Goal: Information Seeking & Learning: Learn about a topic

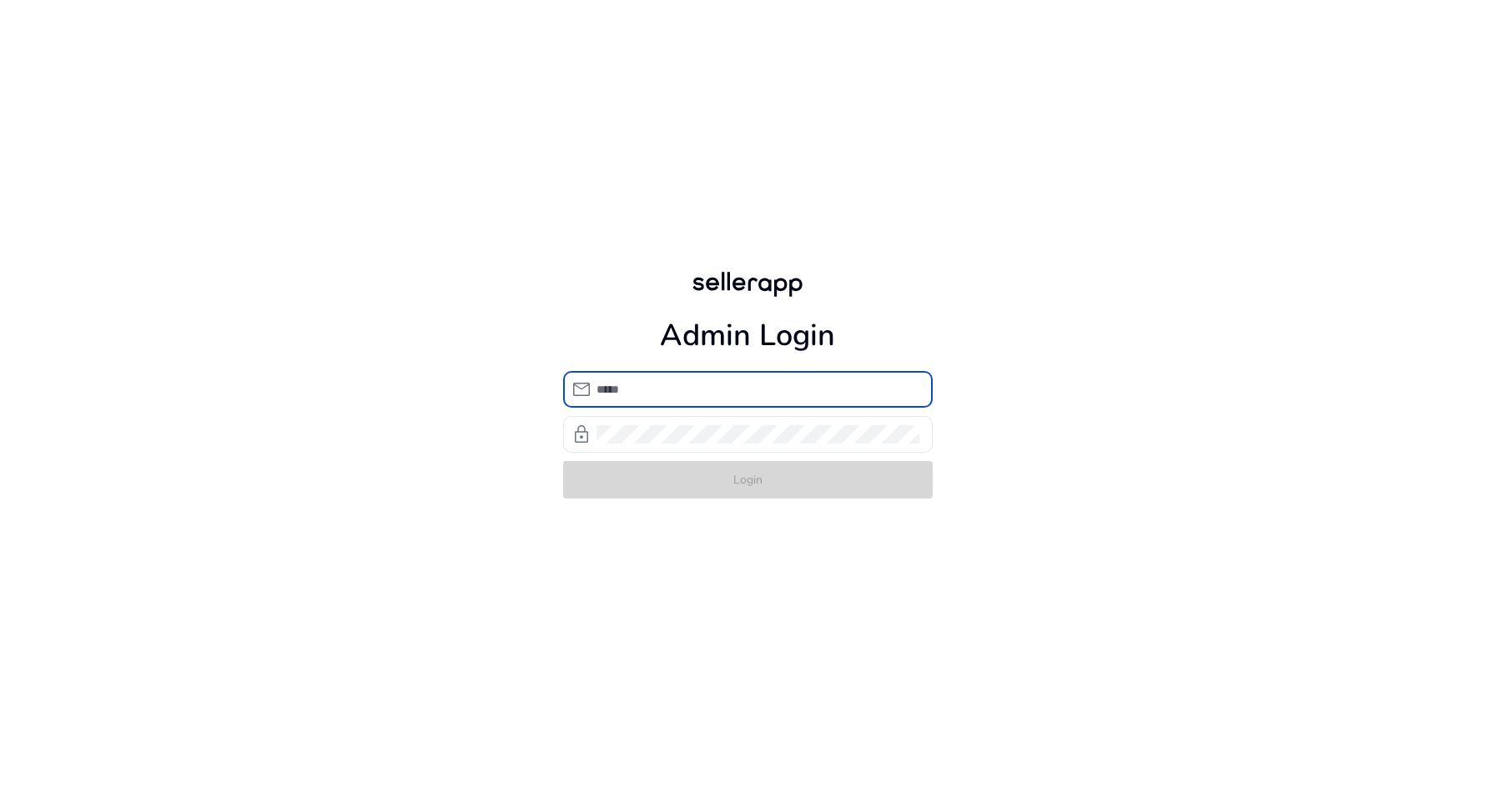
type input "**********"
click at [747, 487] on form "**********" at bounding box center [748, 435] width 369 height 128
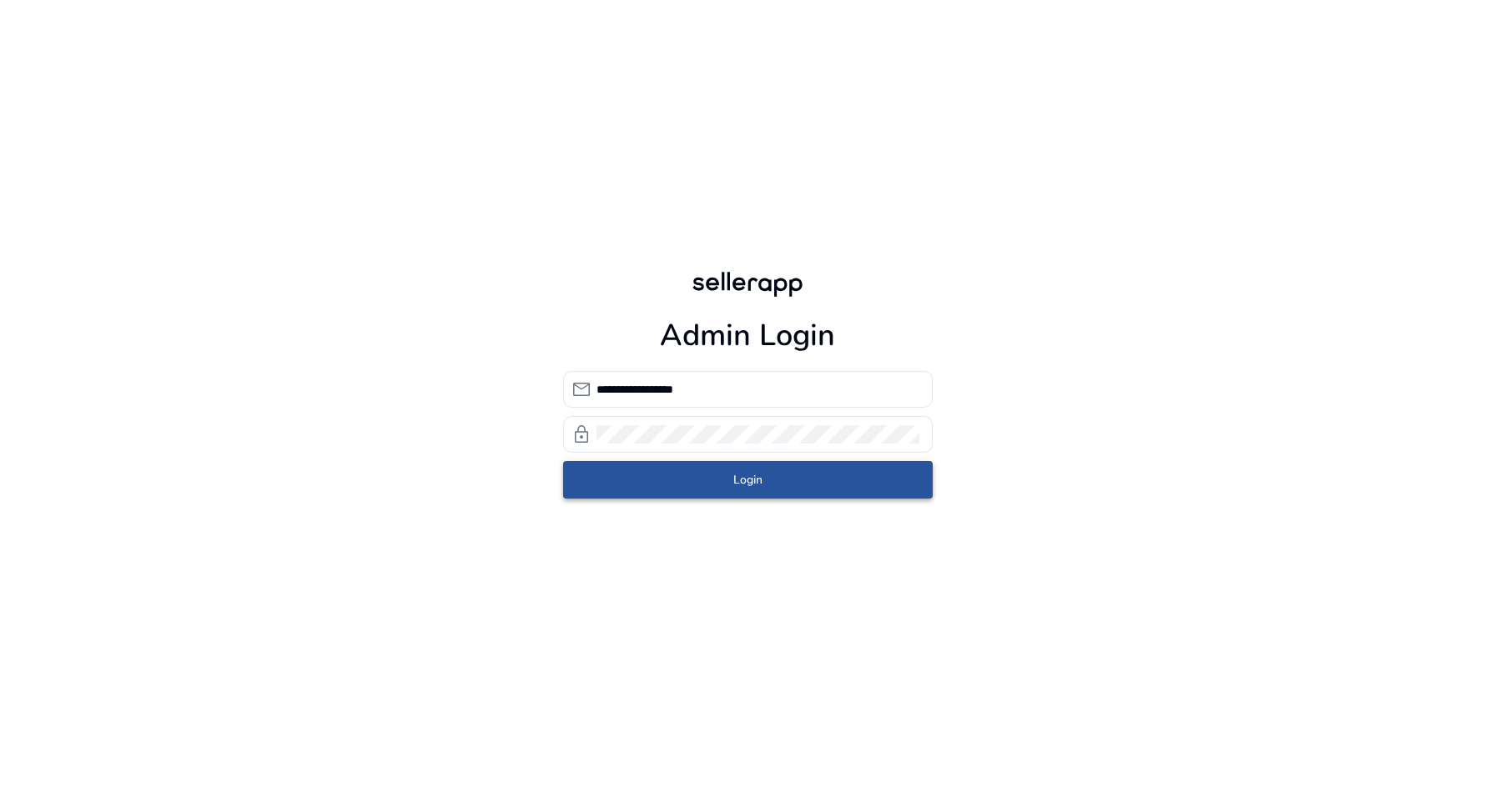
click at [747, 487] on span "Login" at bounding box center [748, 480] width 29 height 18
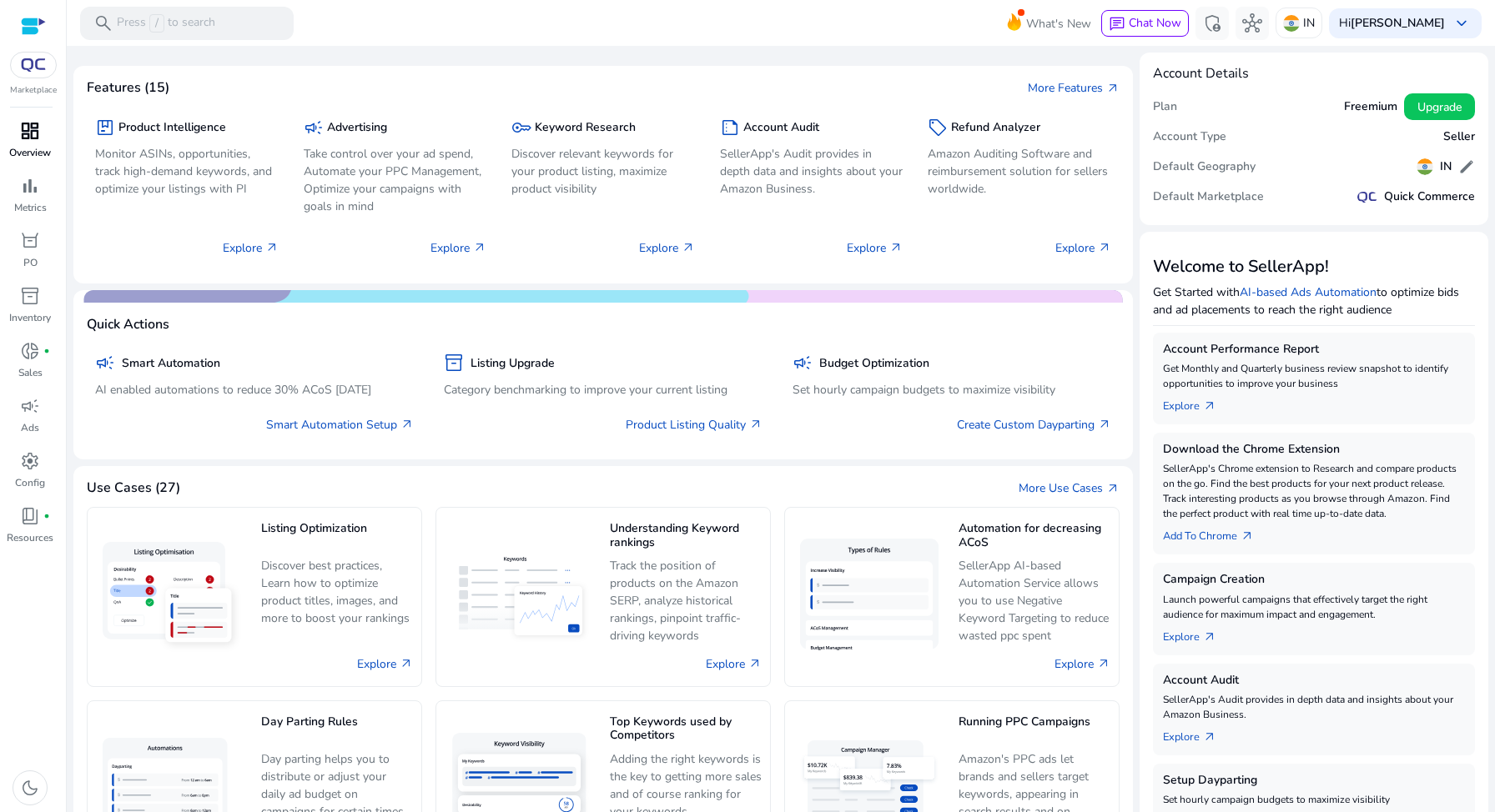
click at [38, 166] on link "dashboard Overview" at bounding box center [30, 145] width 60 height 55
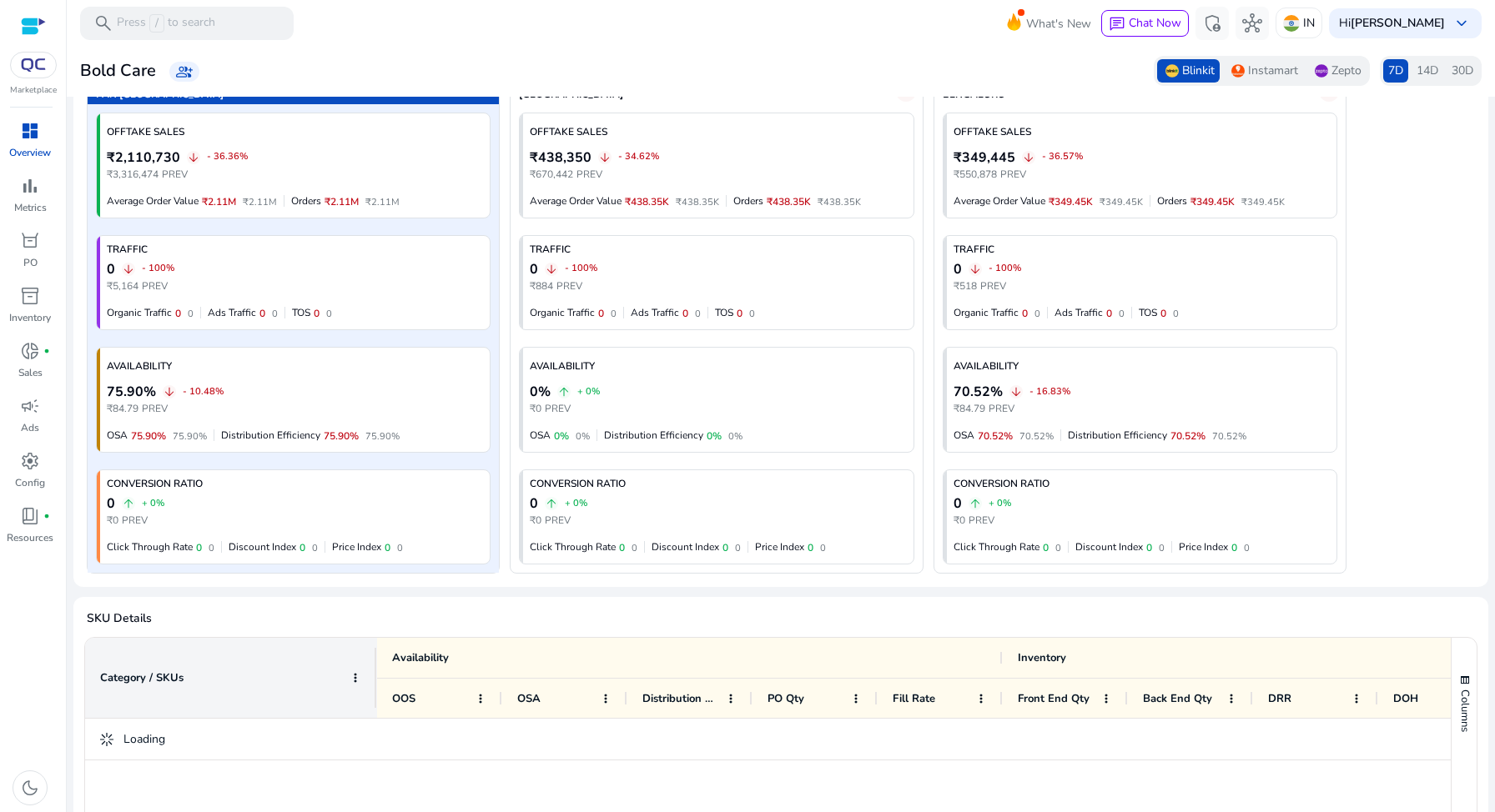
scroll to position [113, 0]
click at [1427, 74] on span "14D" at bounding box center [1428, 71] width 22 height 17
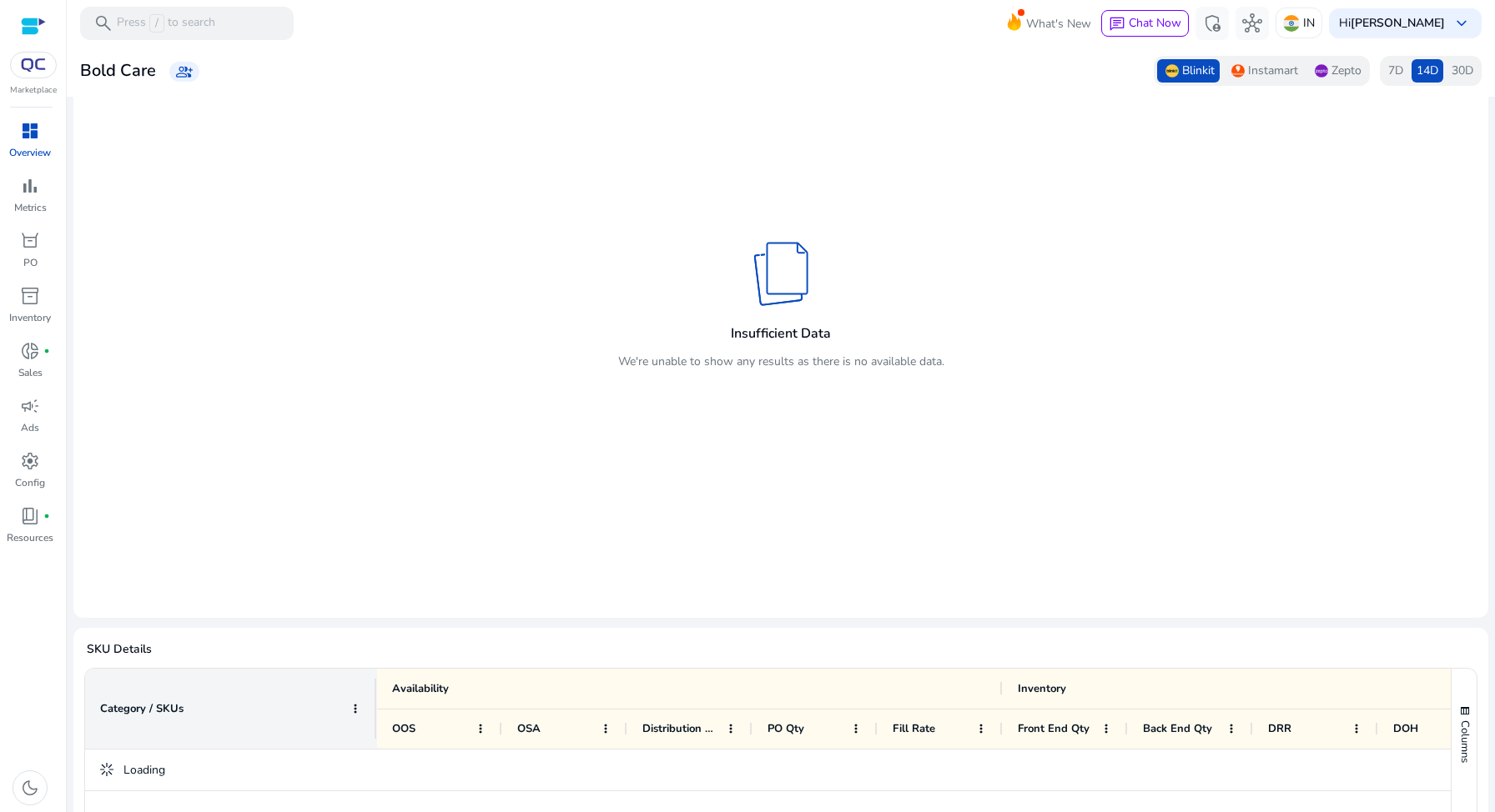
click at [1469, 71] on div "30D" at bounding box center [1463, 70] width 32 height 23
click at [1388, 72] on span "7D" at bounding box center [1395, 71] width 15 height 17
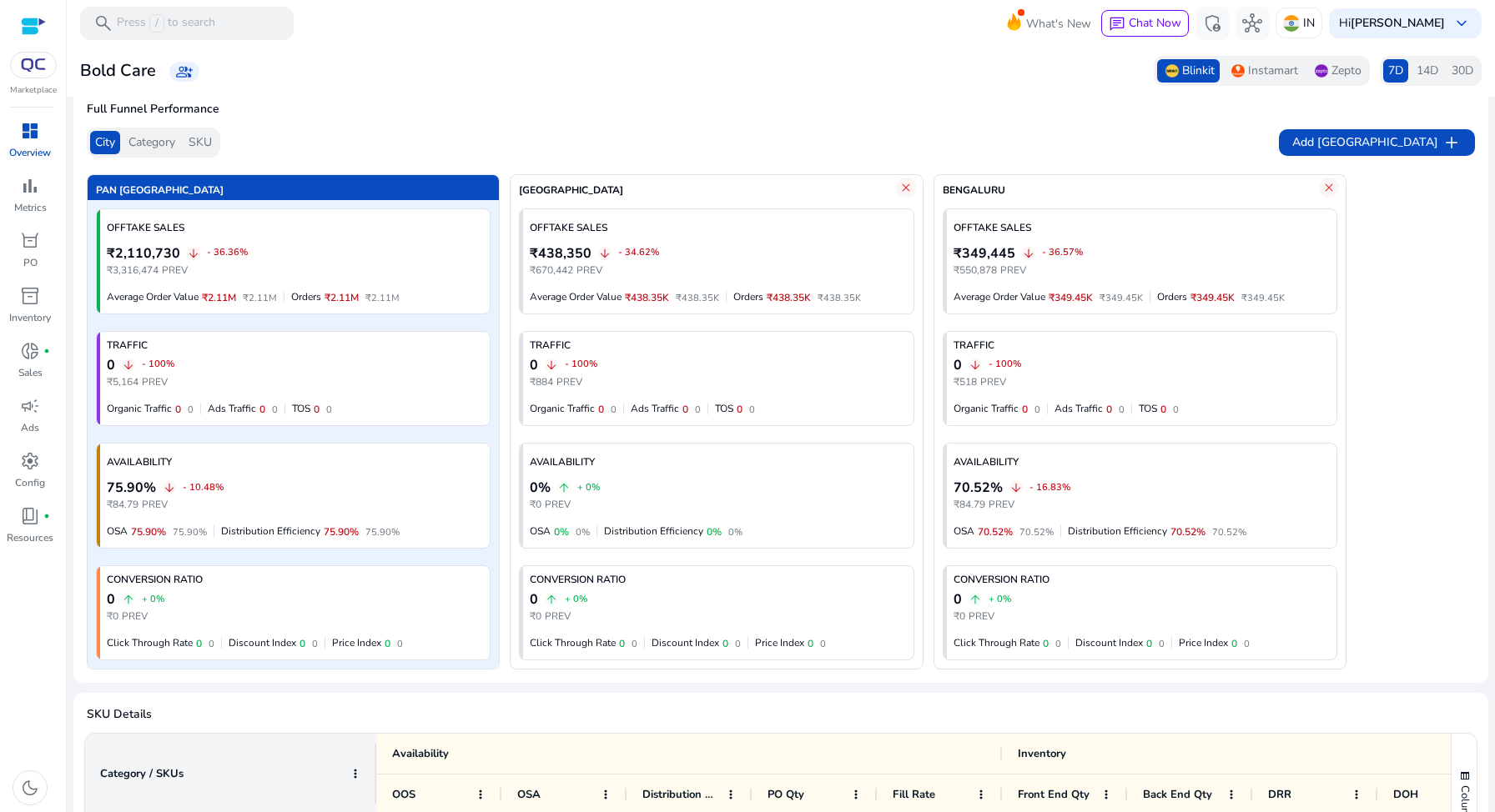
scroll to position [0, 0]
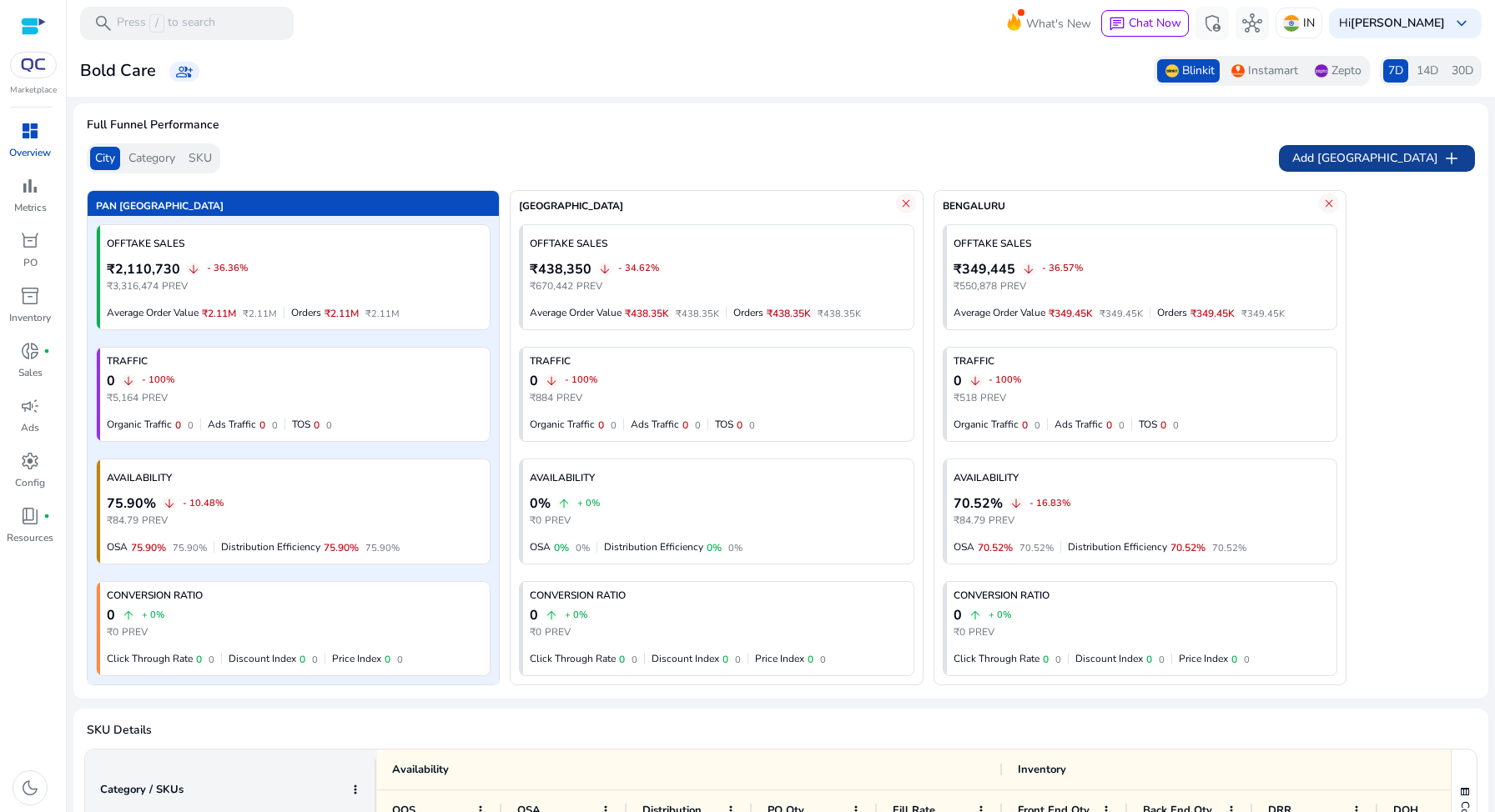
click at [1396, 164] on span "Add [GEOGRAPHIC_DATA]" at bounding box center [1365, 159] width 146 height 18
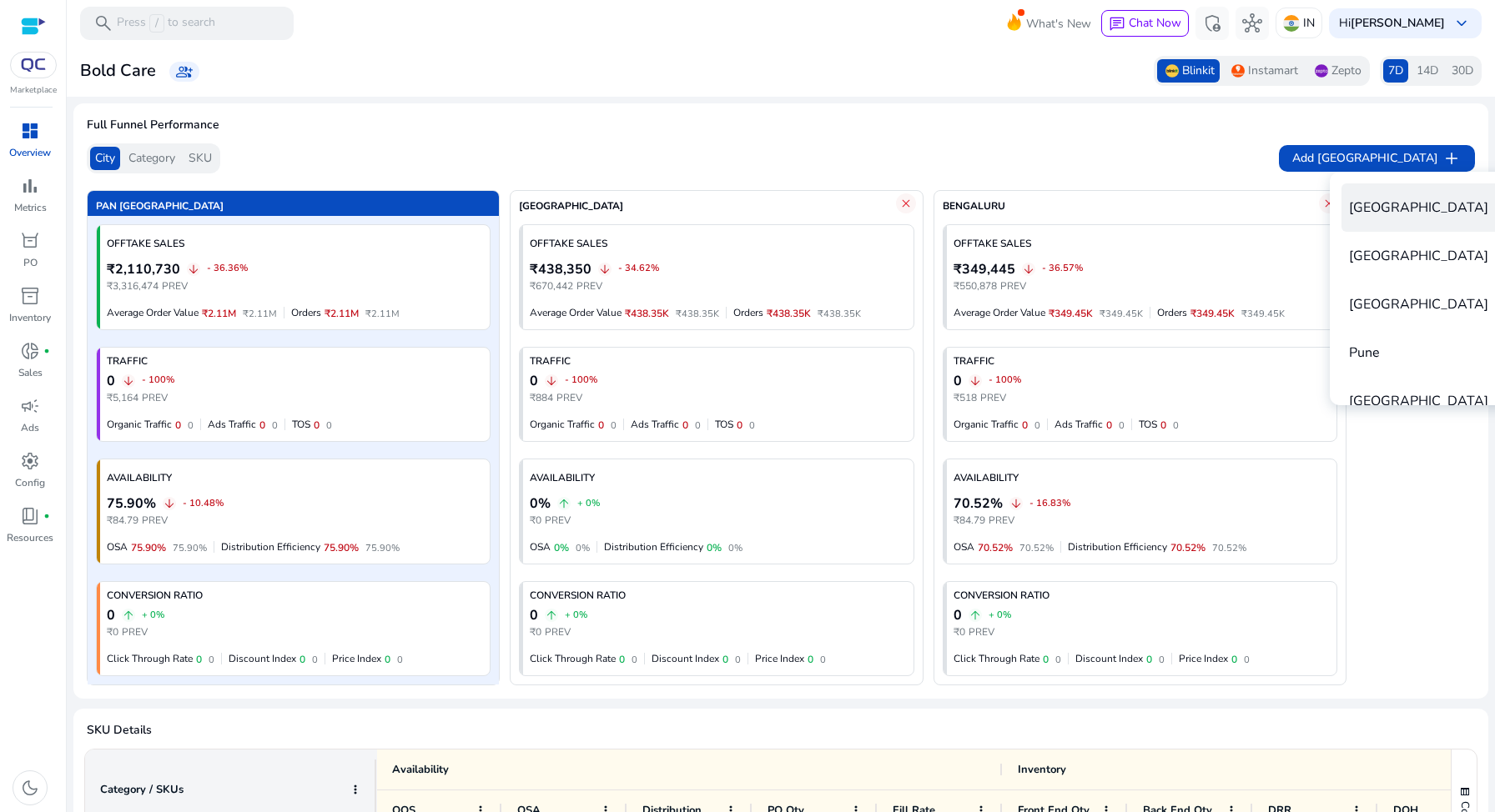
click at [1402, 208] on tr "Delhi" at bounding box center [1441, 207] width 200 height 48
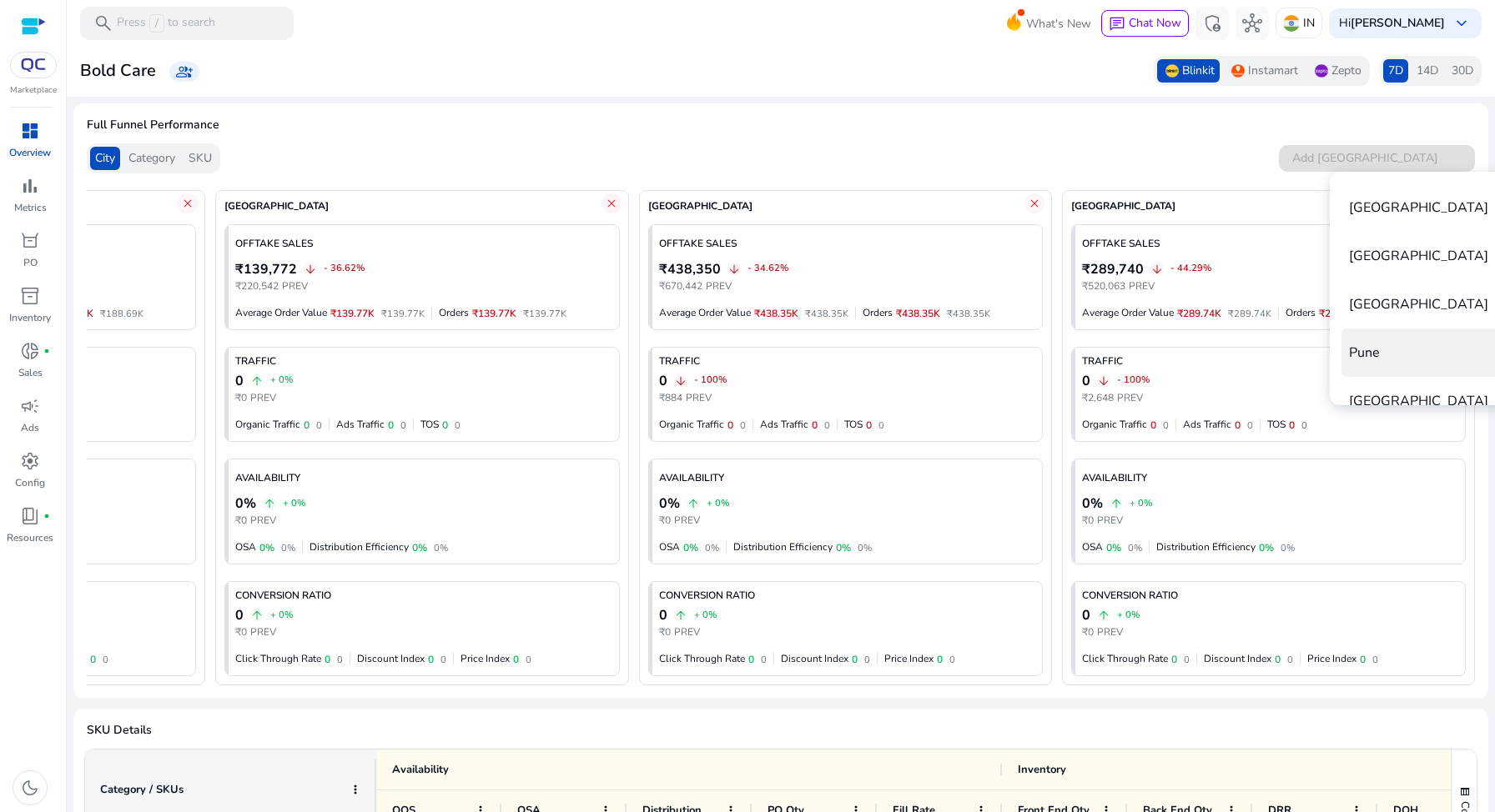
scroll to position [0, 2417]
click at [819, 57] on div at bounding box center [748, 406] width 1495 height 812
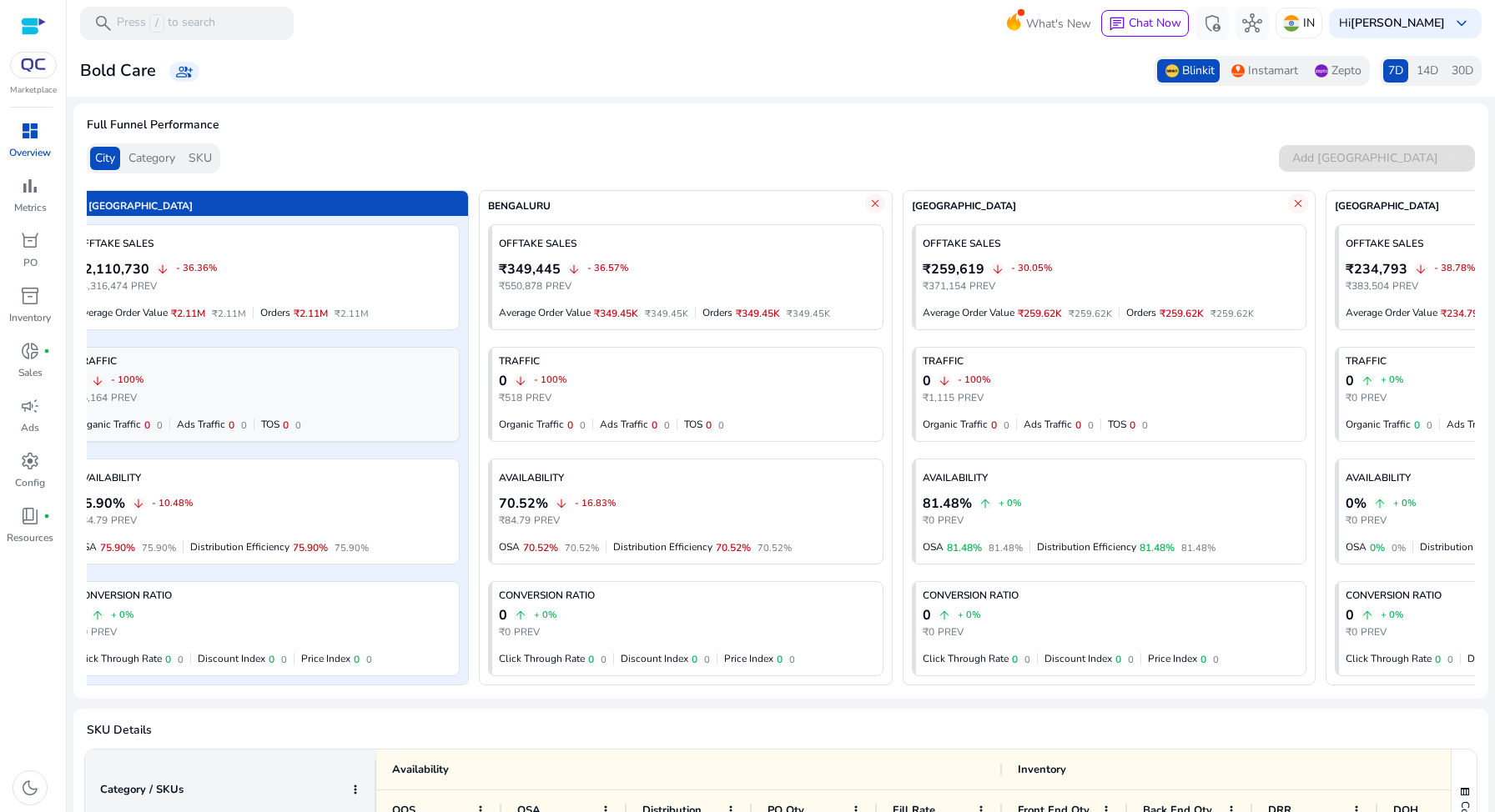
scroll to position [0, 0]
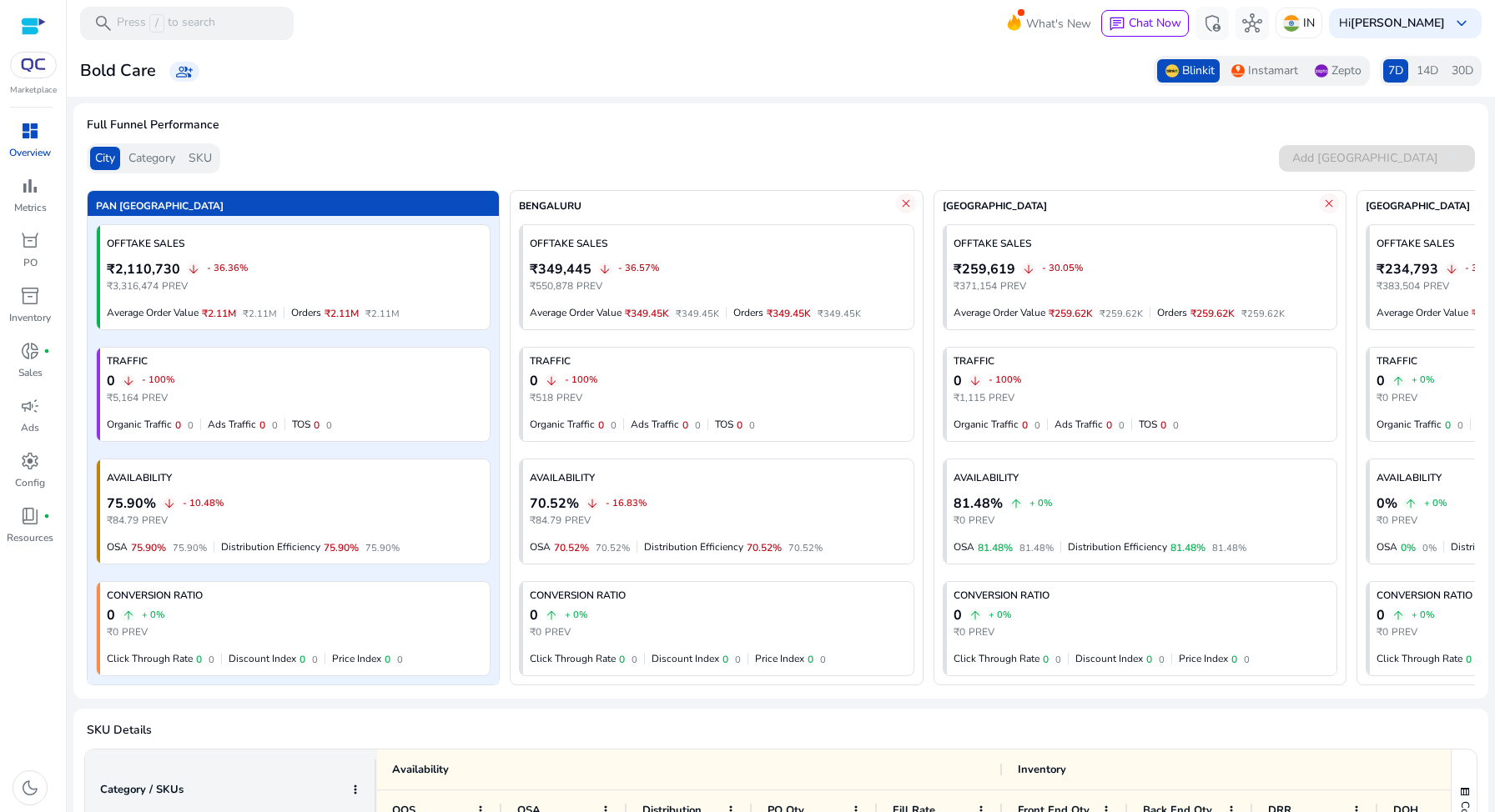
click at [1417, 69] on span "14D" at bounding box center [1428, 71] width 22 height 17
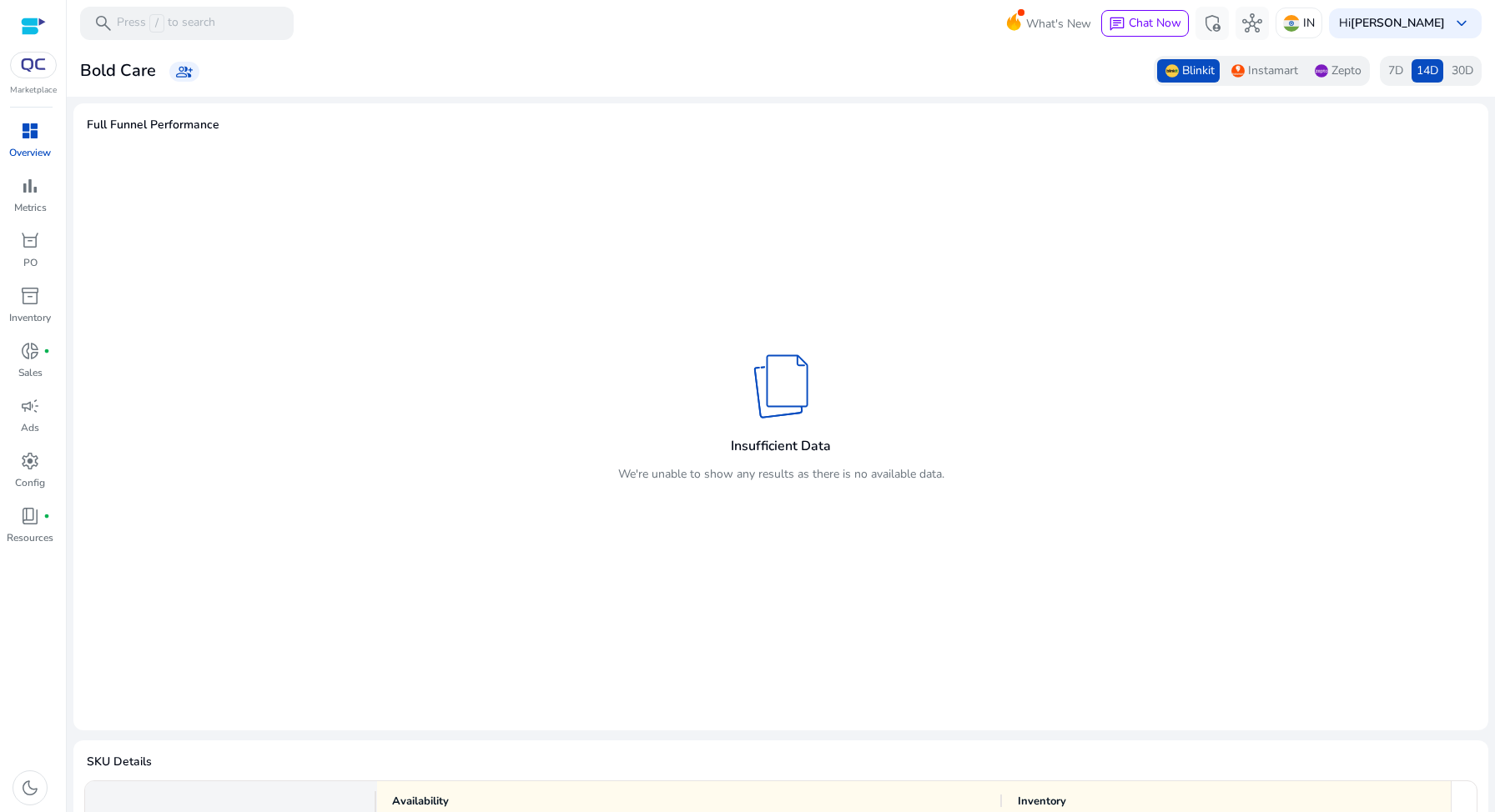
click at [1452, 73] on span "30D" at bounding box center [1463, 71] width 22 height 17
click at [1424, 73] on span "14D" at bounding box center [1428, 71] width 22 height 17
click at [1458, 73] on span "30D" at bounding box center [1463, 71] width 22 height 17
click at [1417, 85] on div "7D 14D 30D" at bounding box center [1431, 71] width 102 height 30
click at [1421, 74] on span "14D" at bounding box center [1428, 71] width 22 height 17
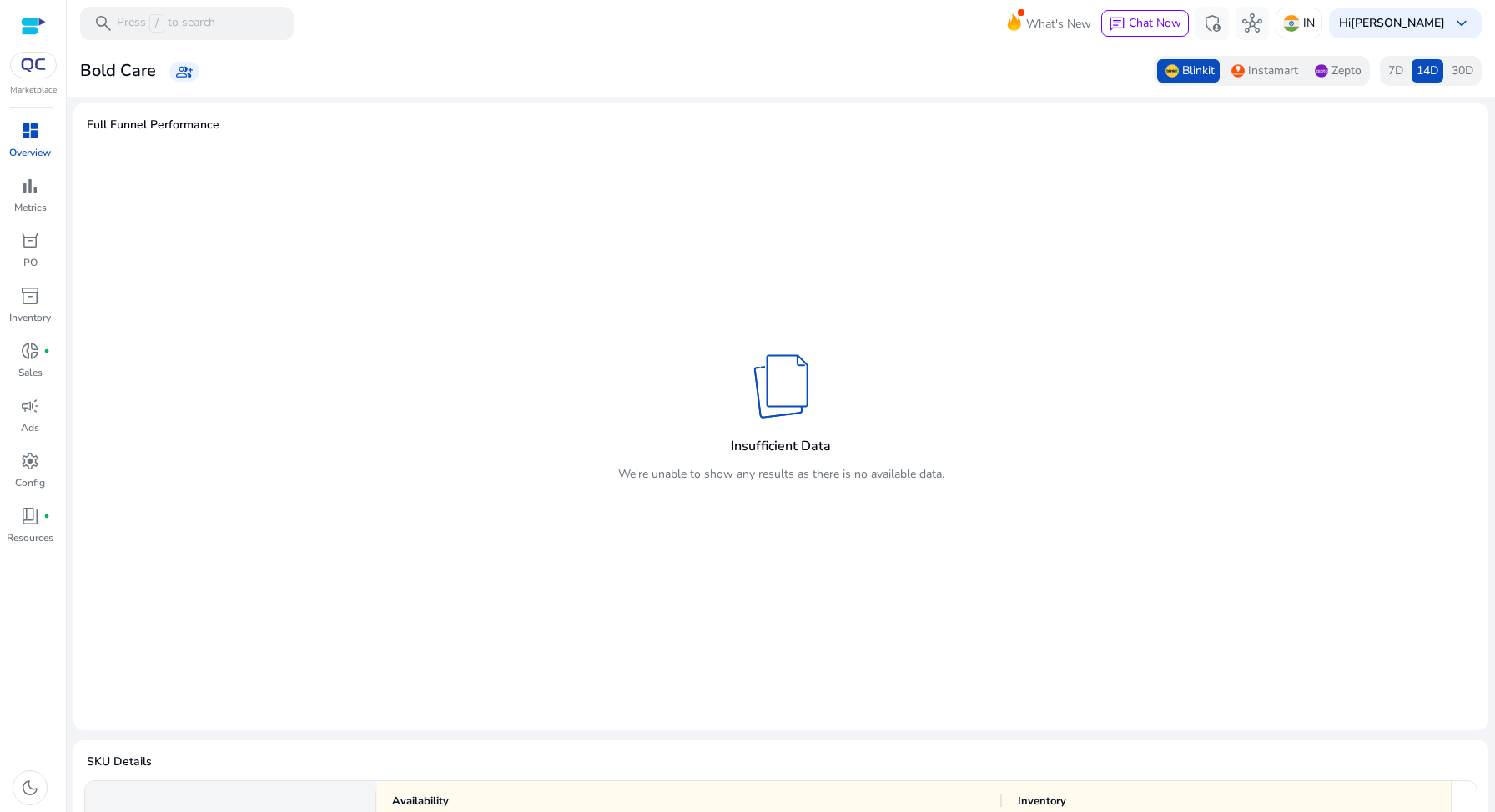
click at [1452, 71] on span "30D" at bounding box center [1463, 71] width 22 height 17
click at [1391, 70] on span "7D" at bounding box center [1395, 71] width 15 height 17
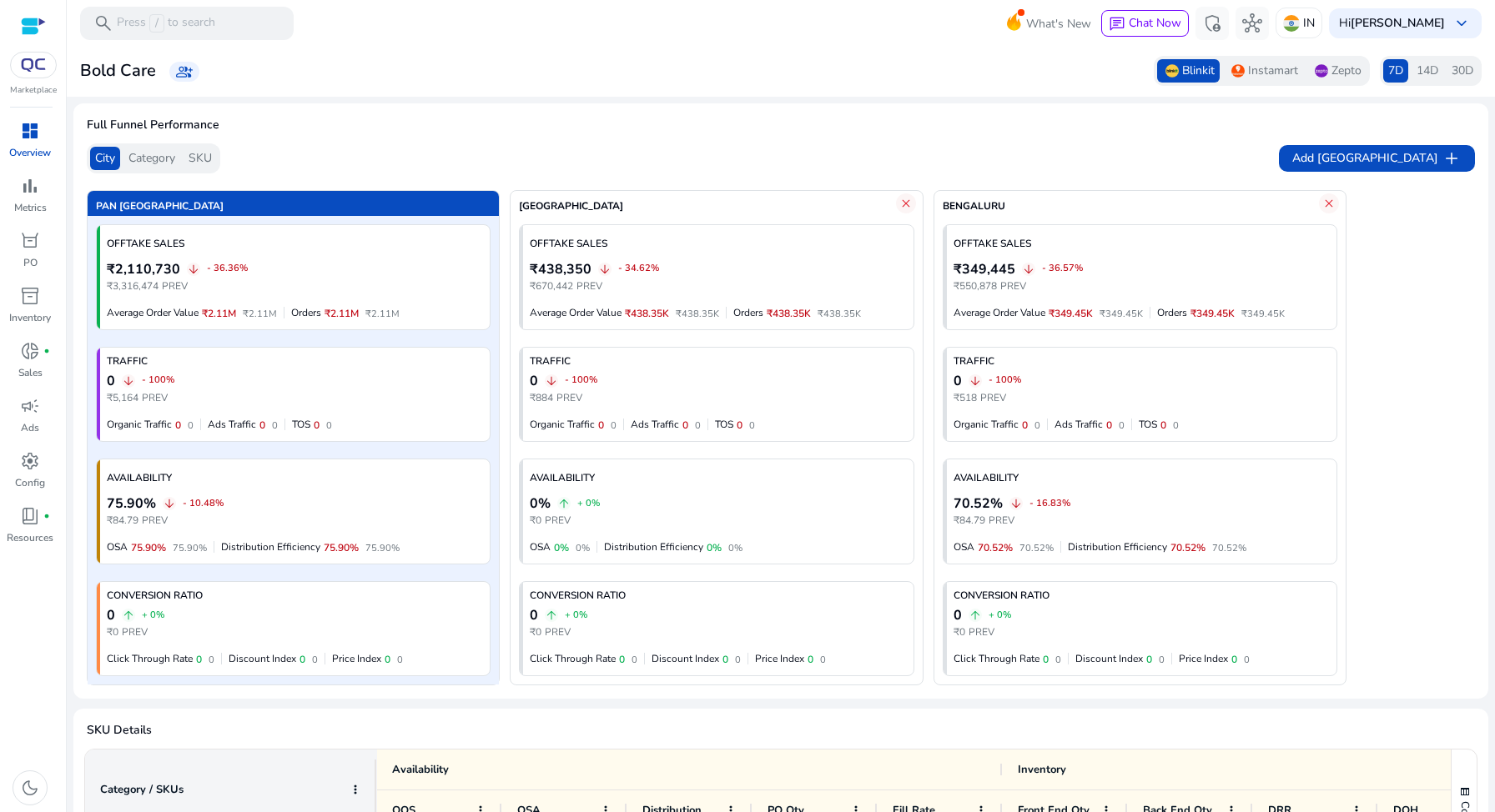
click at [164, 166] on span "Category" at bounding box center [152, 158] width 47 height 17
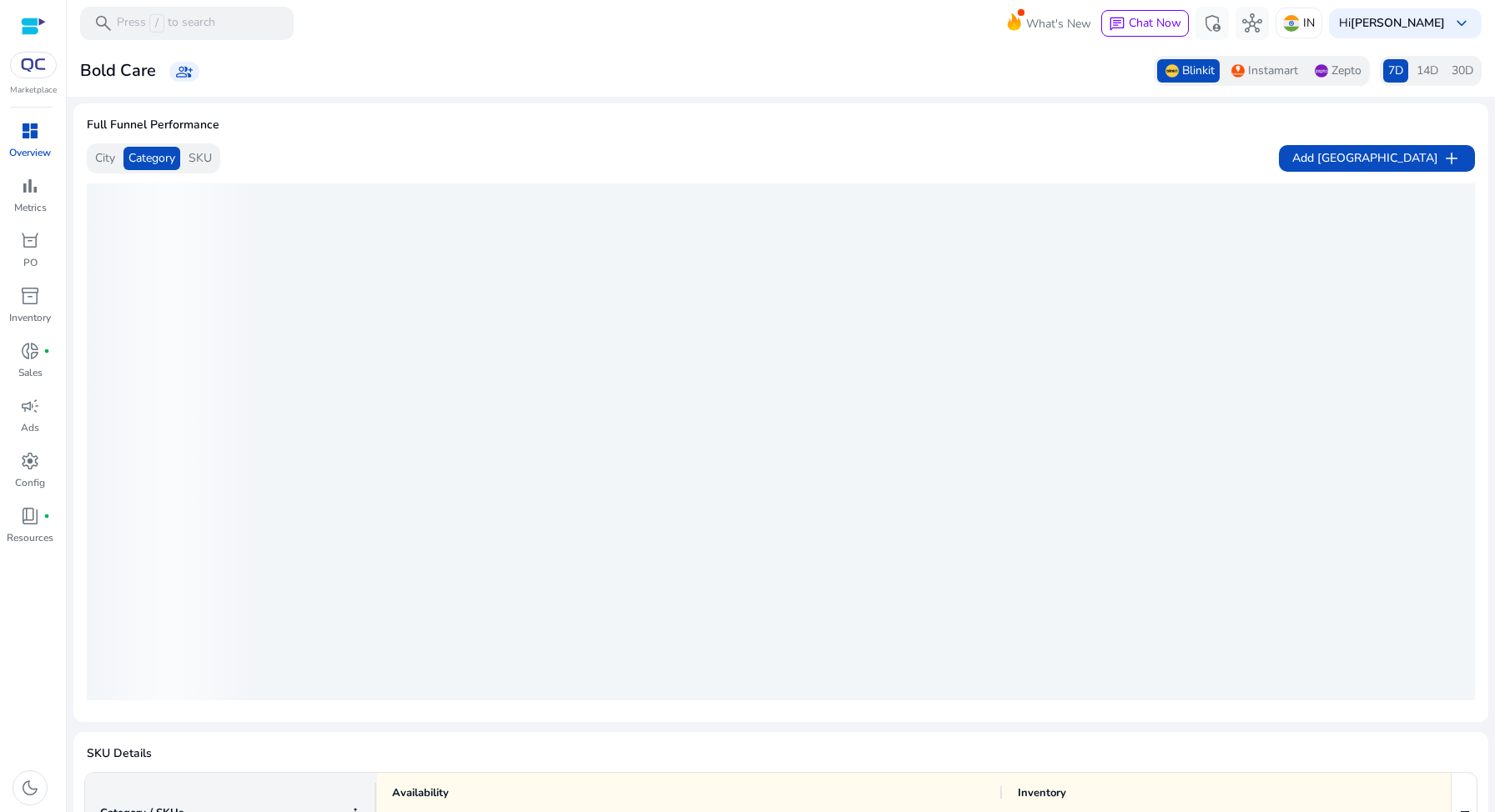
click at [207, 165] on span "SKU" at bounding box center [200, 158] width 23 height 17
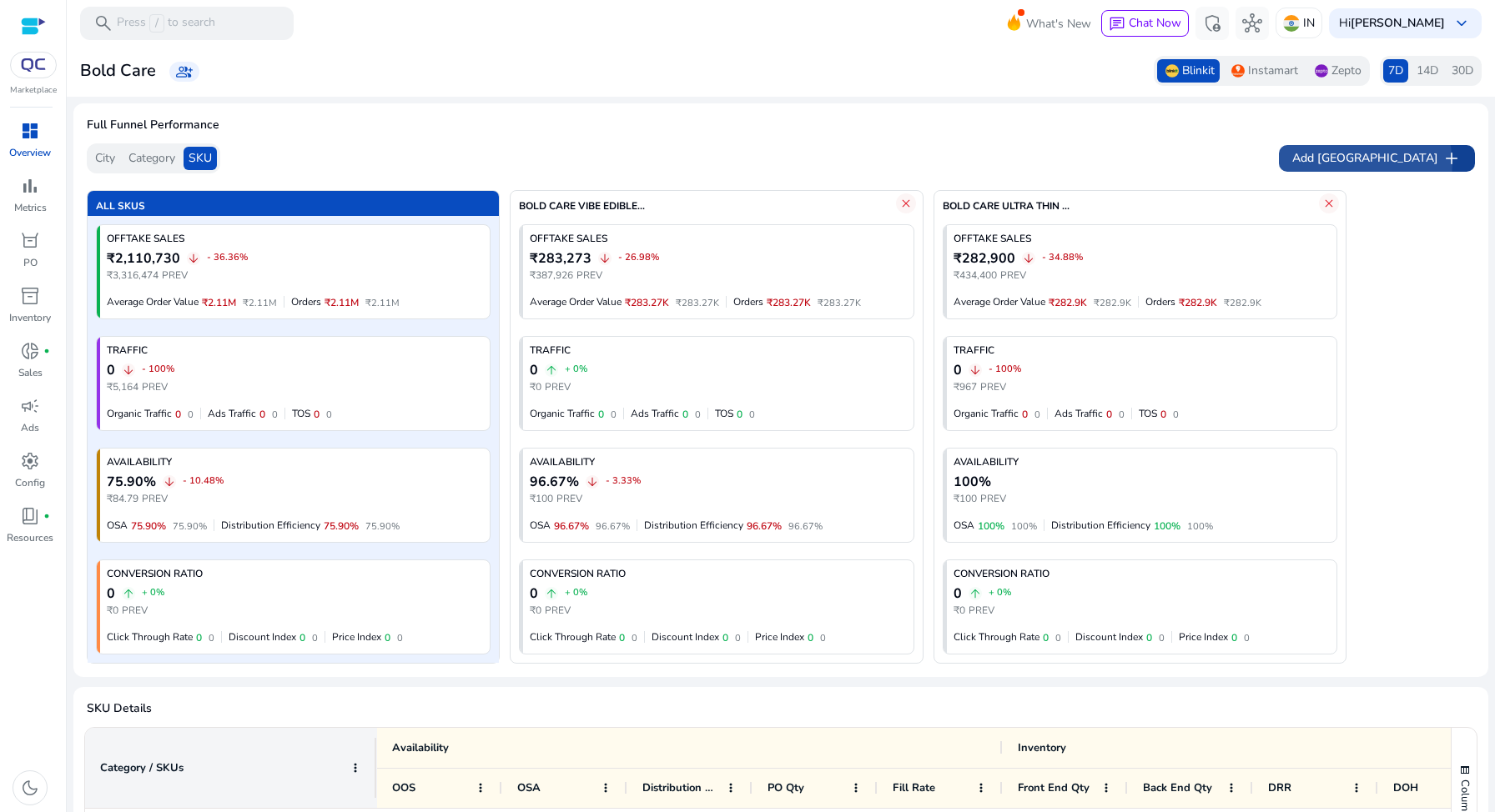
click at [1431, 164] on span "Add [GEOGRAPHIC_DATA]" at bounding box center [1365, 159] width 146 height 18
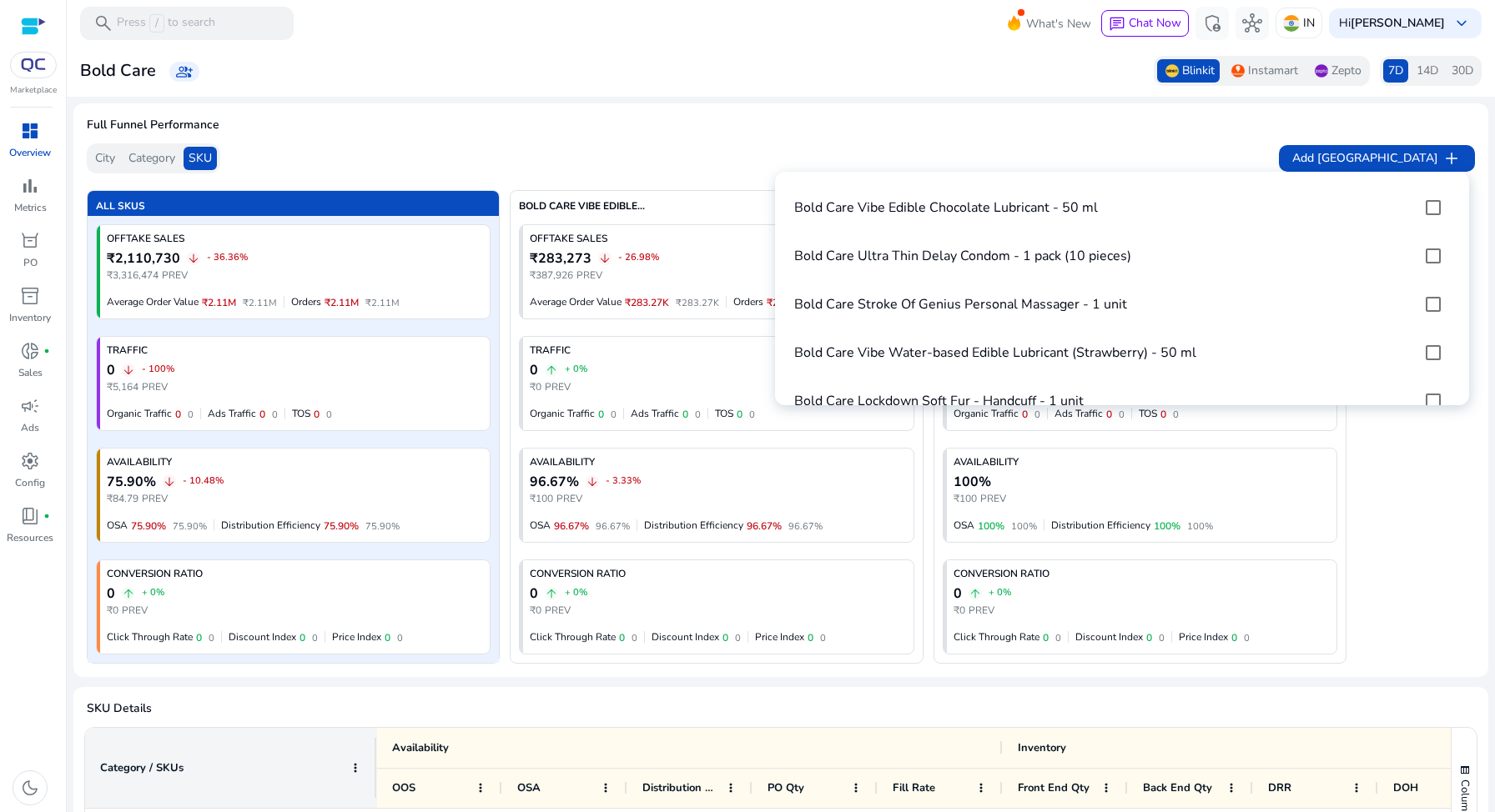
click at [1107, 136] on div at bounding box center [748, 406] width 1495 height 812
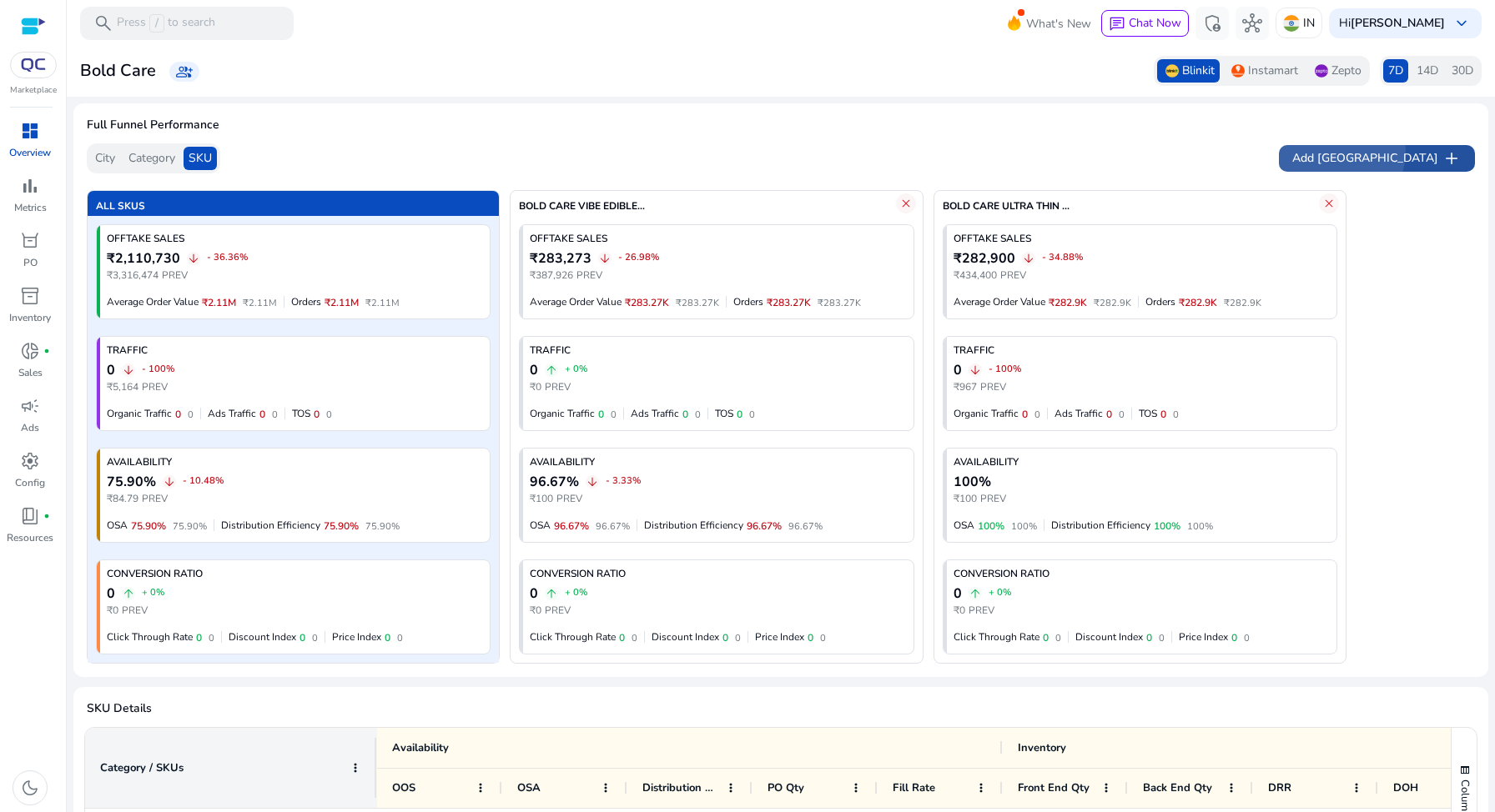
click at [1397, 151] on span "Add [GEOGRAPHIC_DATA]" at bounding box center [1365, 159] width 146 height 18
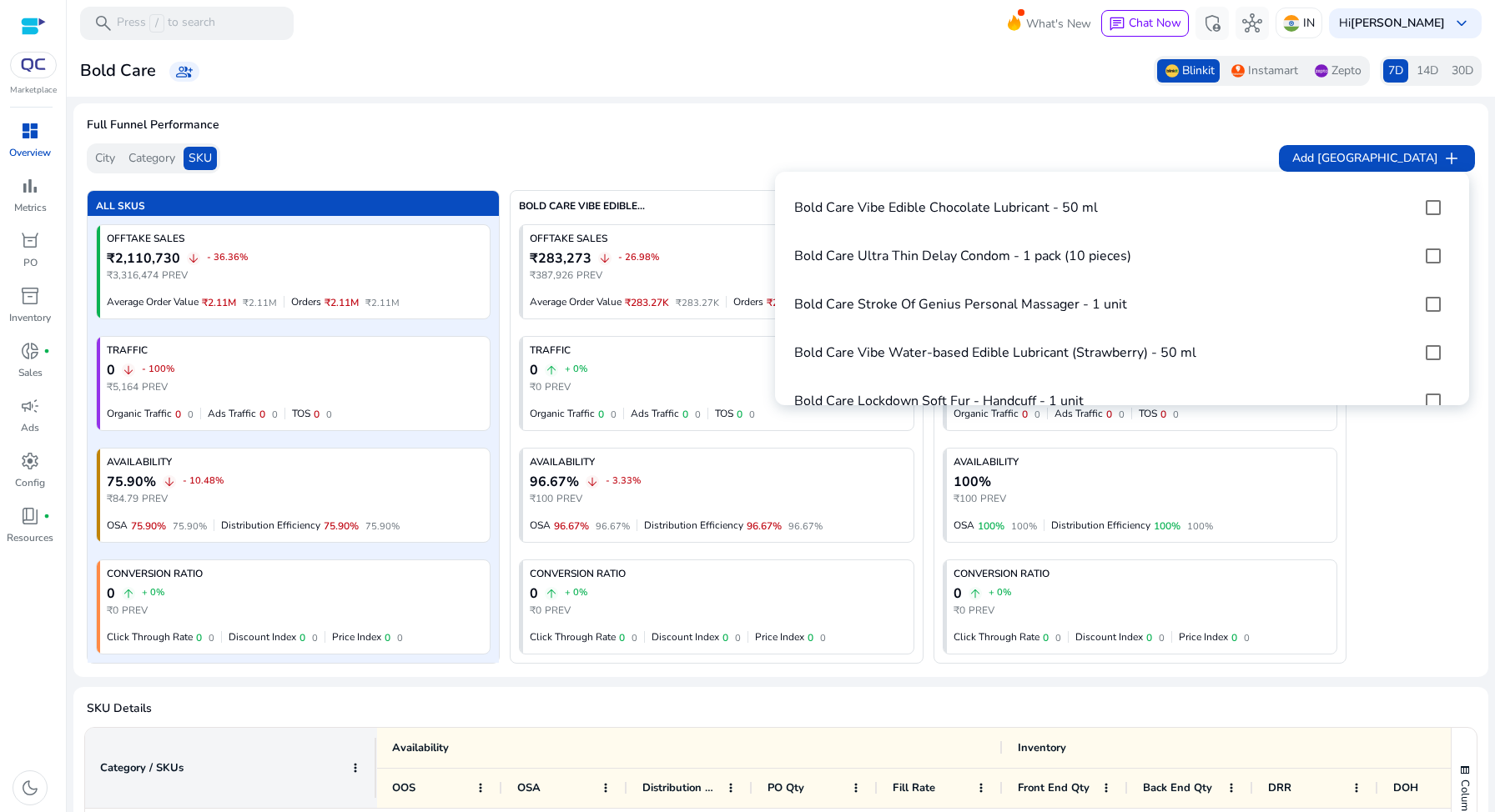
click at [812, 135] on div at bounding box center [748, 406] width 1495 height 812
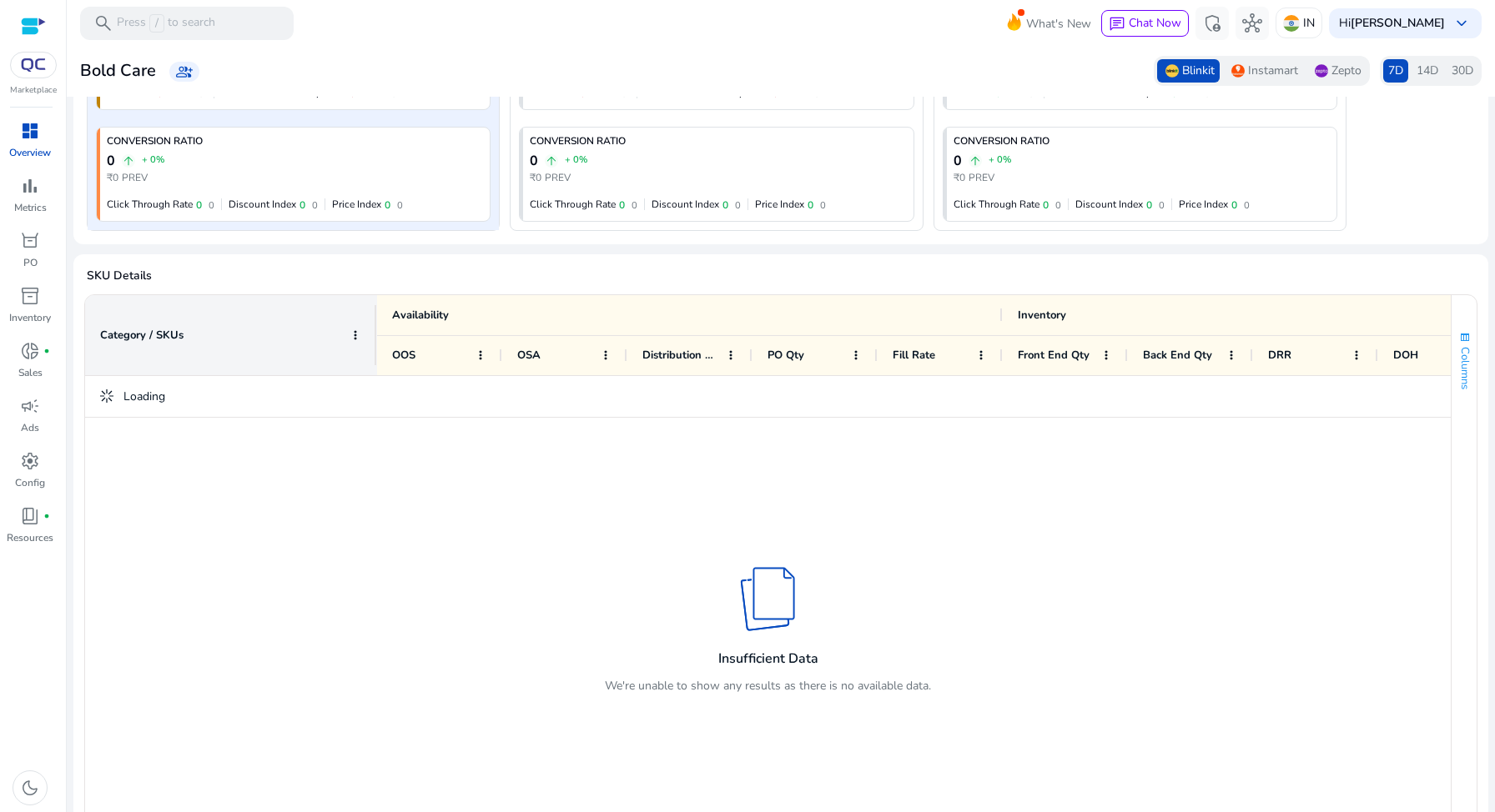
click at [1463, 370] on span "Columns" at bounding box center [1465, 368] width 15 height 43
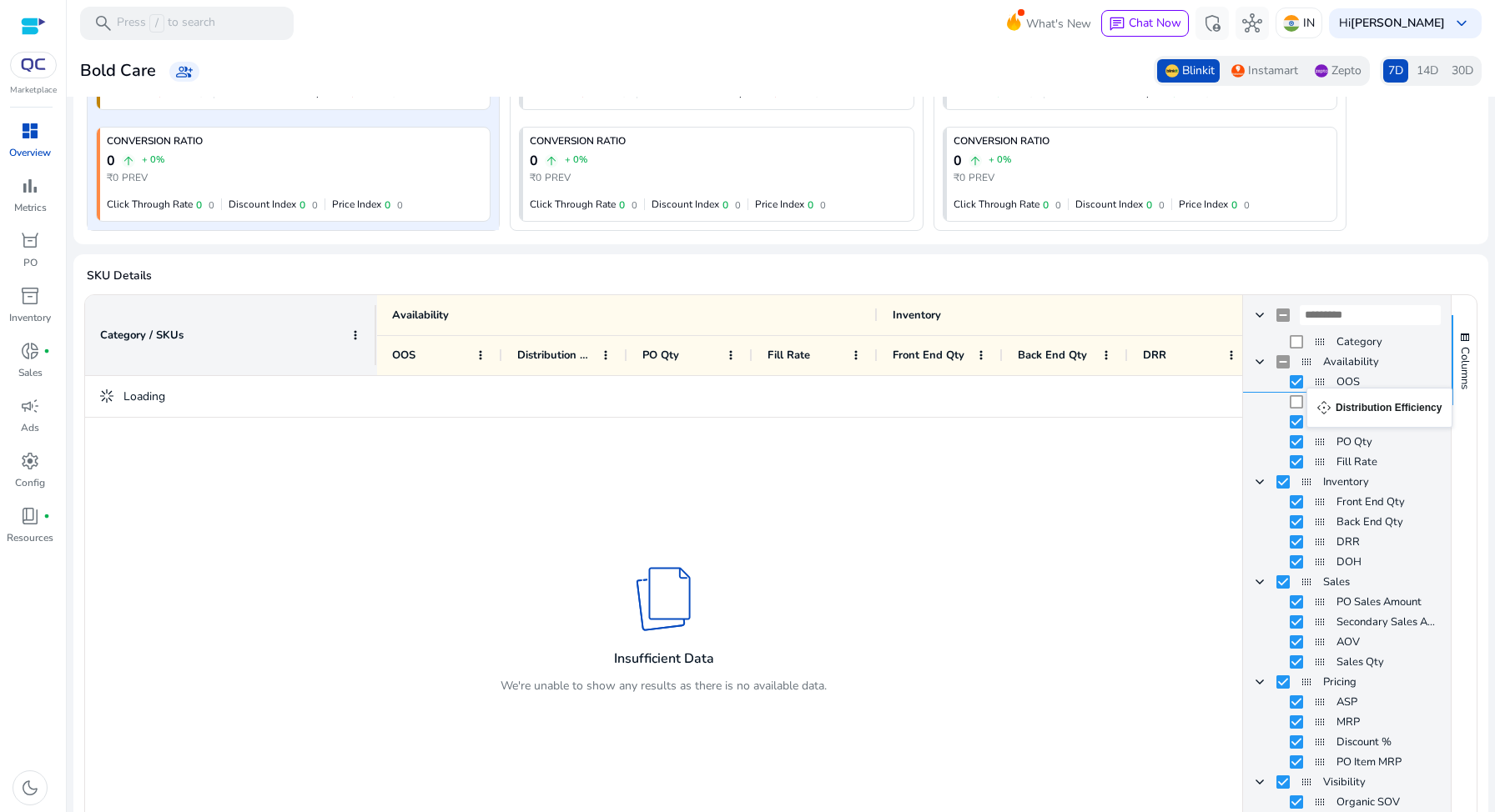
drag, startPoint x: 1315, startPoint y: 422, endPoint x: 1315, endPoint y: 398, distance: 24.0
drag, startPoint x: 1316, startPoint y: 345, endPoint x: 1319, endPoint y: 375, distance: 30.1
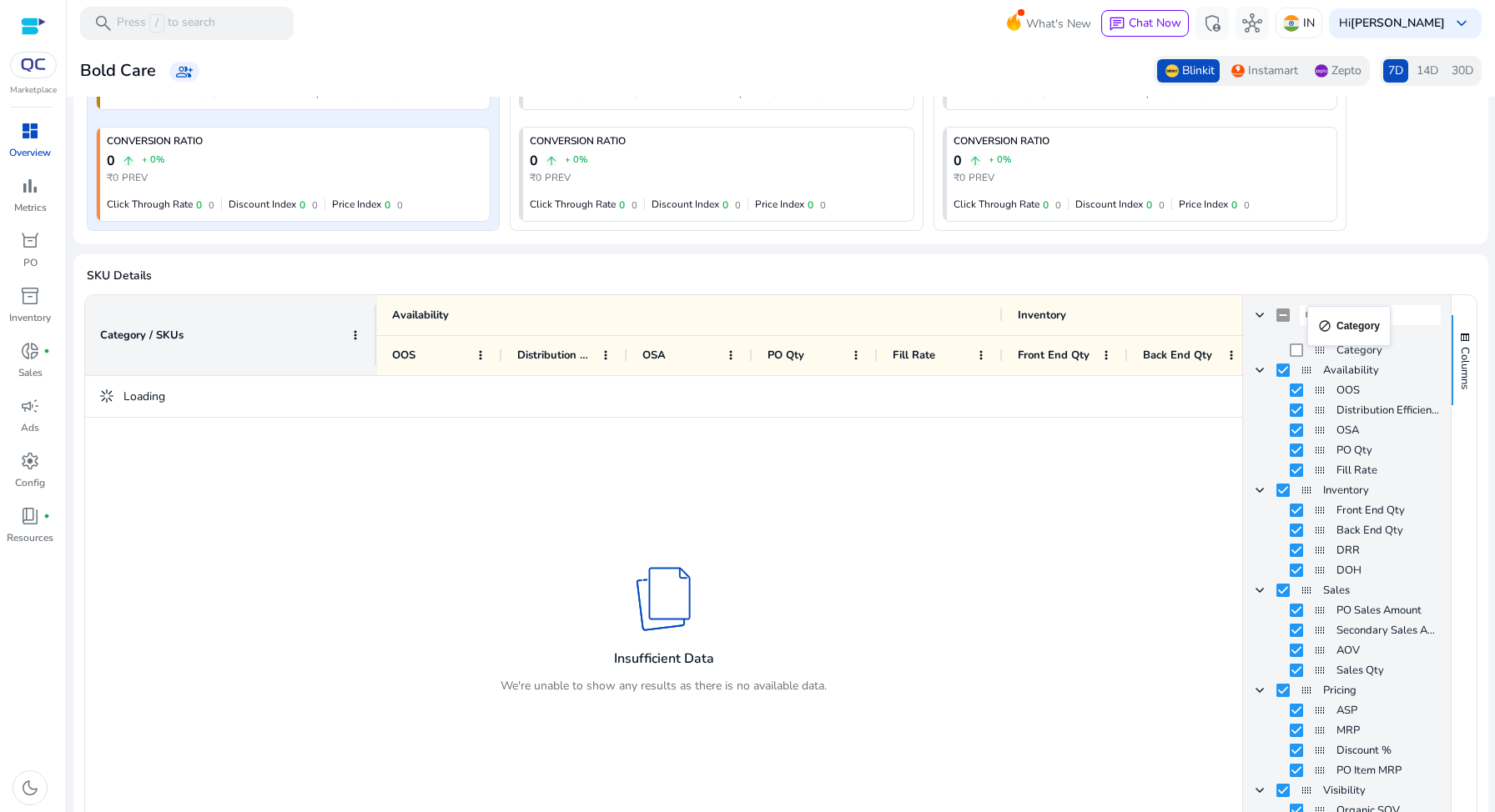
drag, startPoint x: 1311, startPoint y: 348, endPoint x: 1316, endPoint y: 316, distance: 32.4
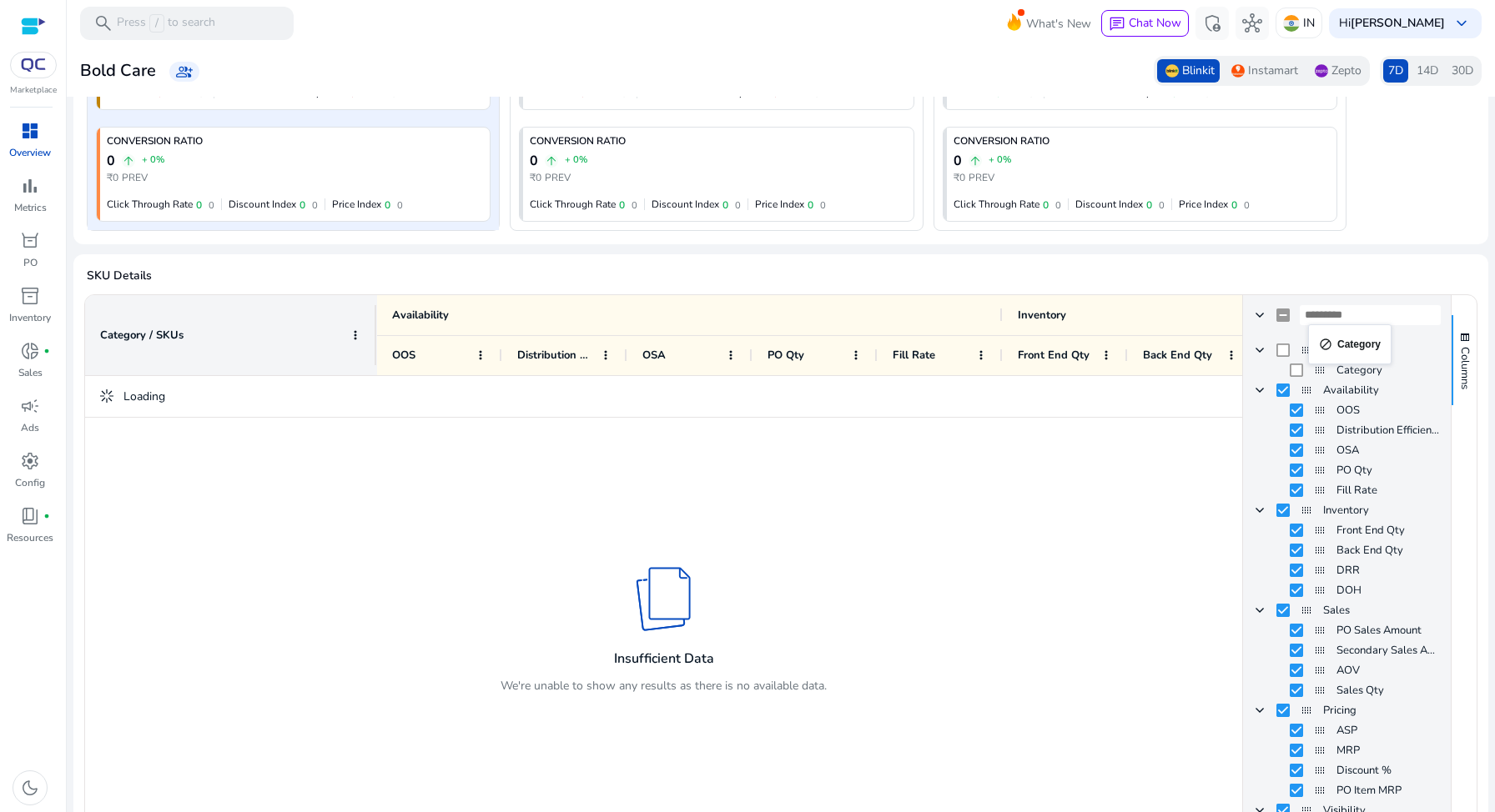
drag, startPoint x: 1319, startPoint y: 351, endPoint x: 1316, endPoint y: 334, distance: 17.3
click at [1253, 346] on span "Column Group" at bounding box center [1259, 349] width 13 height 13
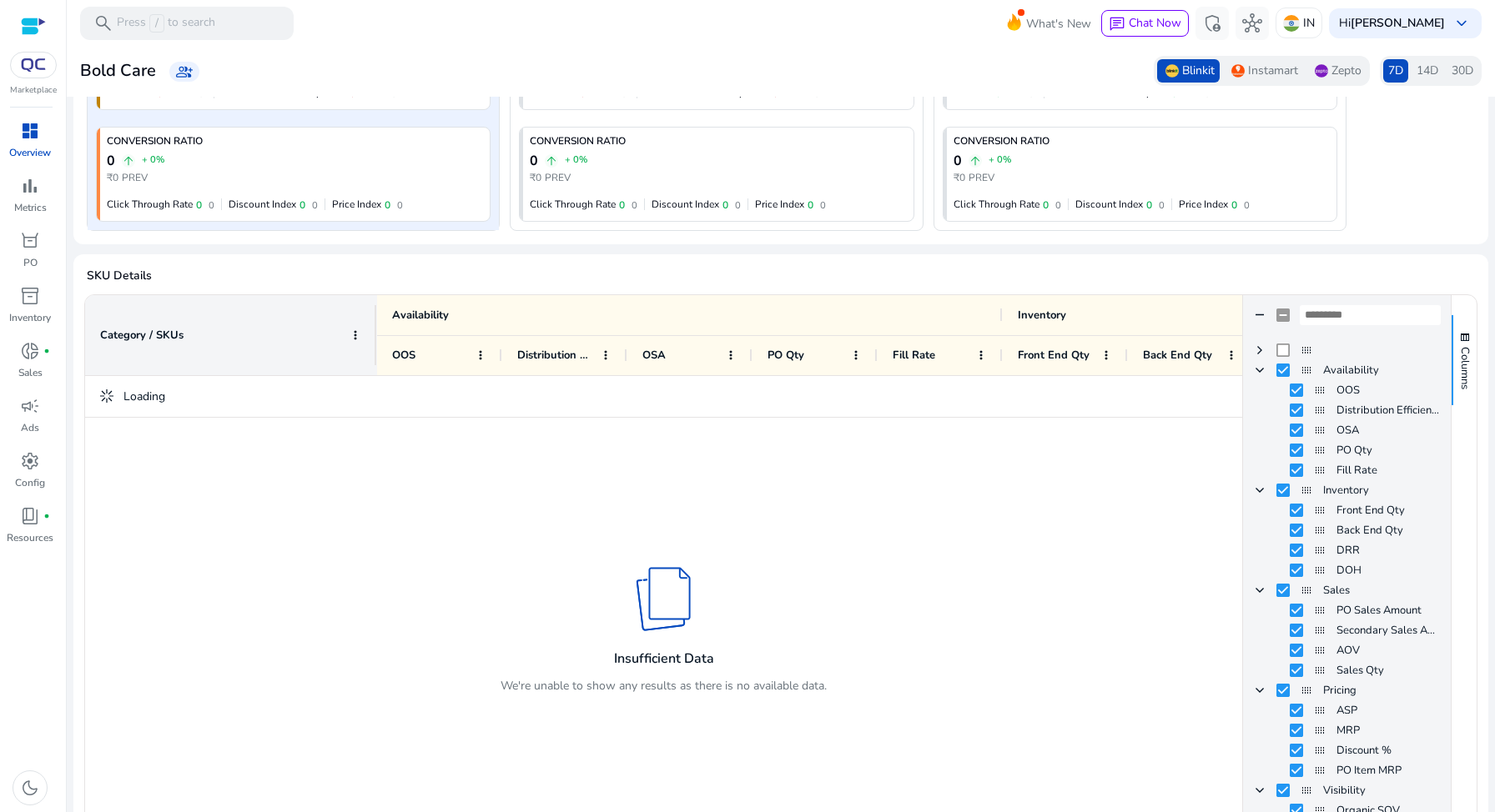
click at [1253, 347] on span "Column Group" at bounding box center [1259, 349] width 13 height 13
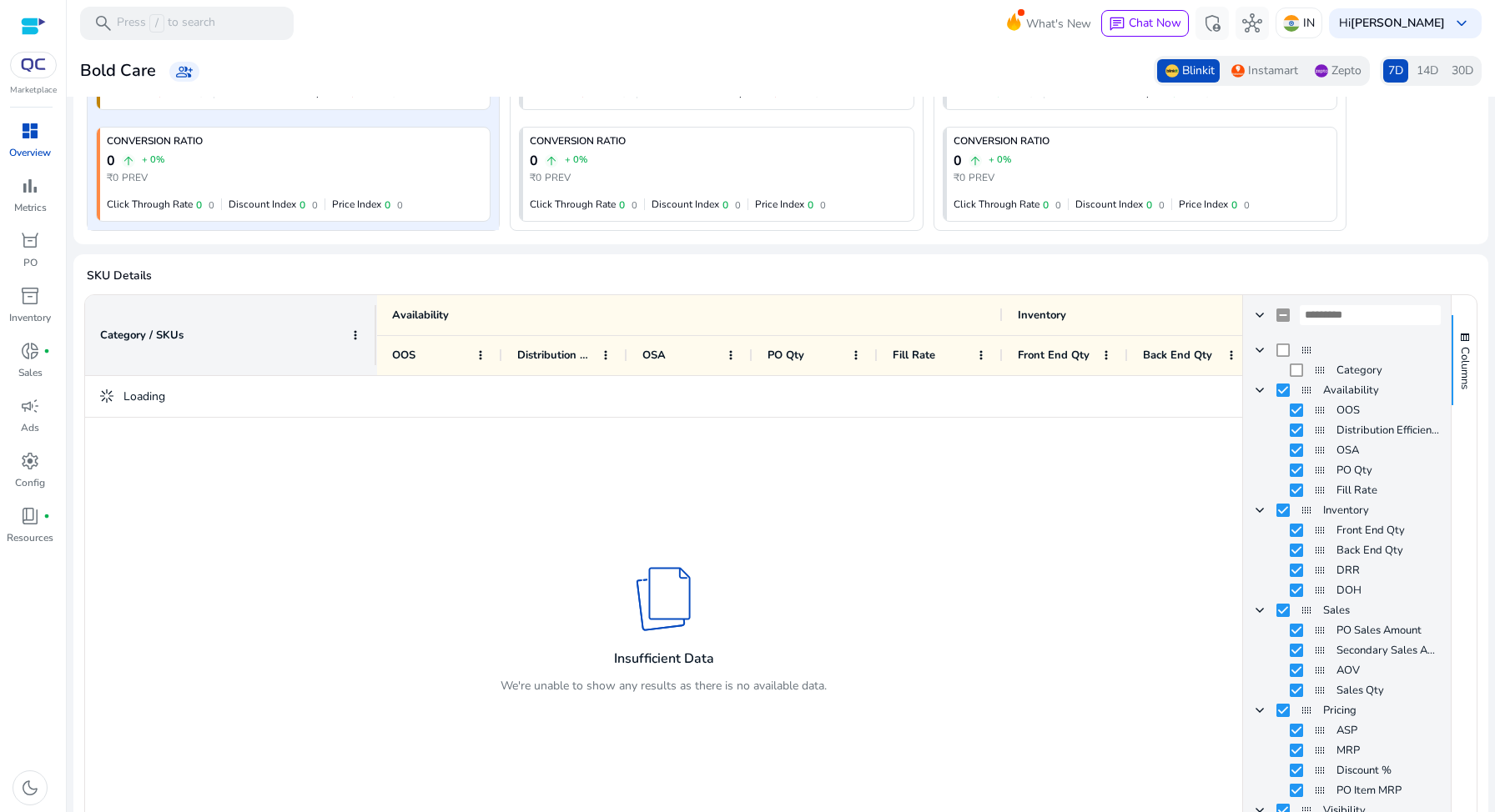
click at [1303, 348] on span "Column Group" at bounding box center [1306, 349] width 13 height 13
drag, startPoint x: 1316, startPoint y: 370, endPoint x: 1312, endPoint y: 350, distance: 20.4
drag, startPoint x: 1300, startPoint y: 349, endPoint x: 1311, endPoint y: 367, distance: 21.1
drag, startPoint x: 1300, startPoint y: 352, endPoint x: 1321, endPoint y: 394, distance: 47.0
click at [1254, 351] on span "Column Group" at bounding box center [1259, 349] width 13 height 13
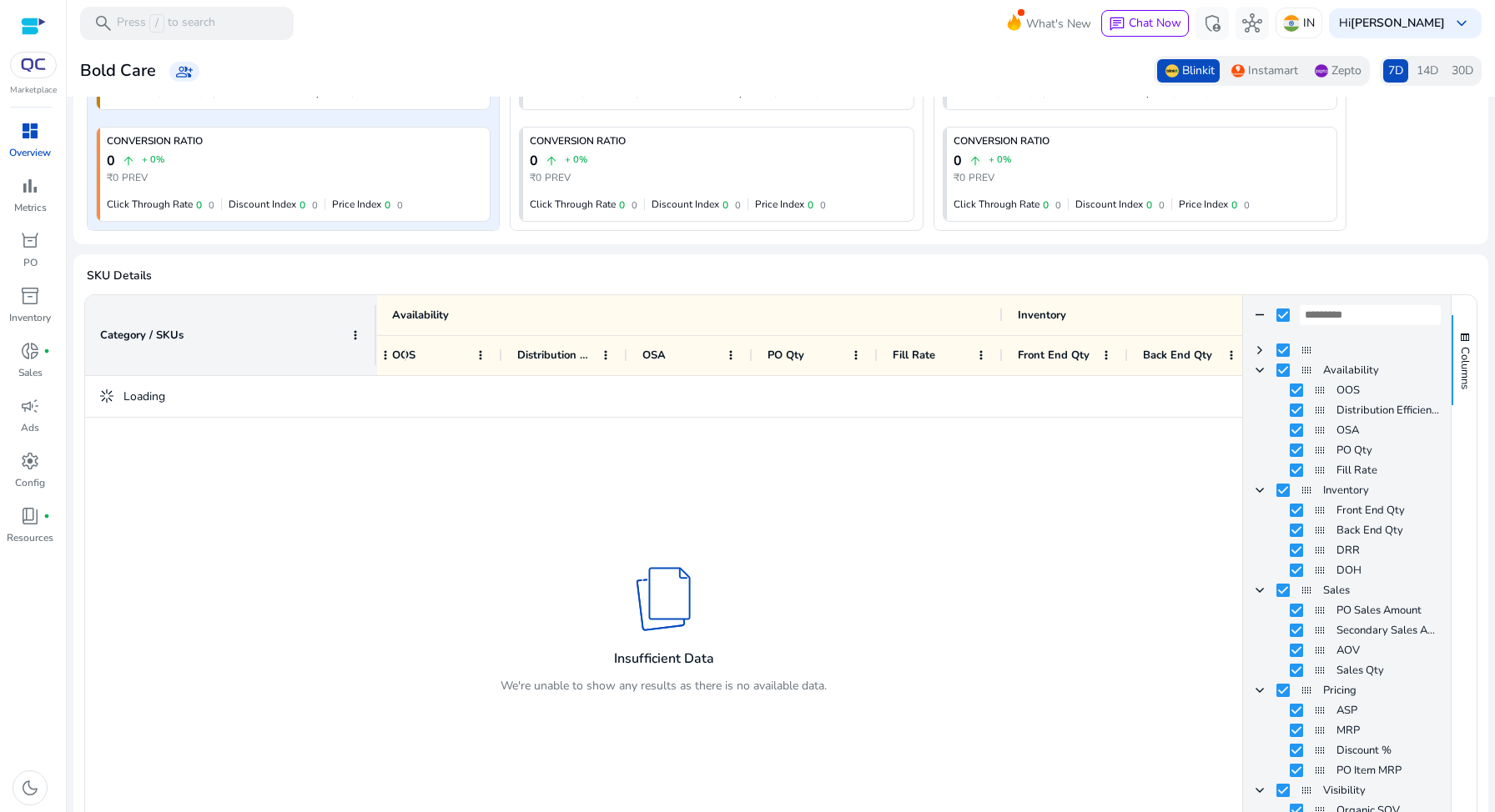
click at [1253, 312] on span at bounding box center [1259, 314] width 13 height 13
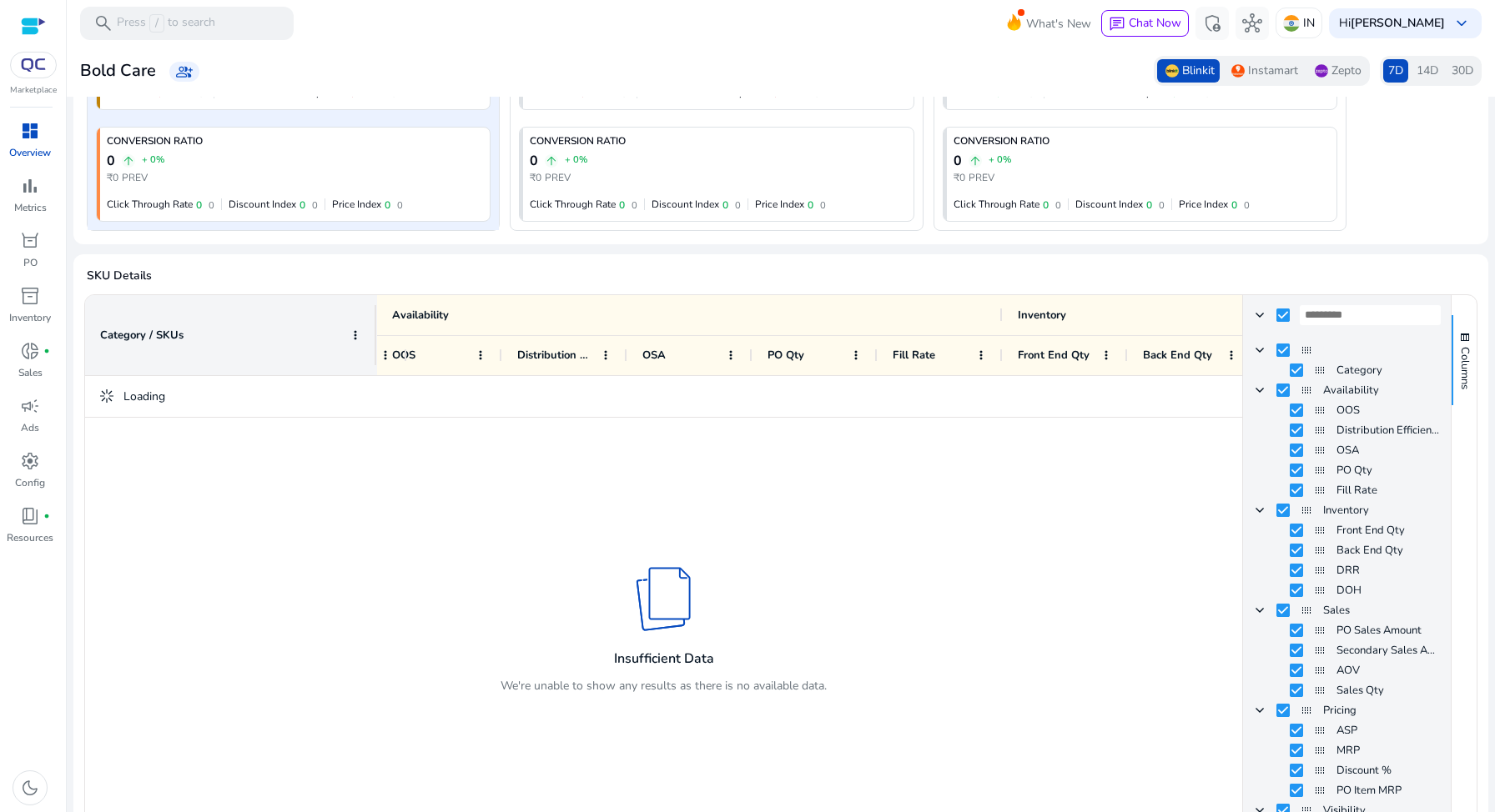
click at [406, 357] on div at bounding box center [406, 355] width 7 height 39
click at [407, 357] on span "OOS" at bounding box center [403, 355] width 23 height 15
drag, startPoint x: 403, startPoint y: 351, endPoint x: 518, endPoint y: 352, distance: 115.0
click at [518, 352] on div "DRR DOH Back End Qty Front End Qty 1" at bounding box center [1482, 355] width 2795 height 40
drag, startPoint x: 405, startPoint y: 351, endPoint x: 343, endPoint y: 348, distance: 62.1
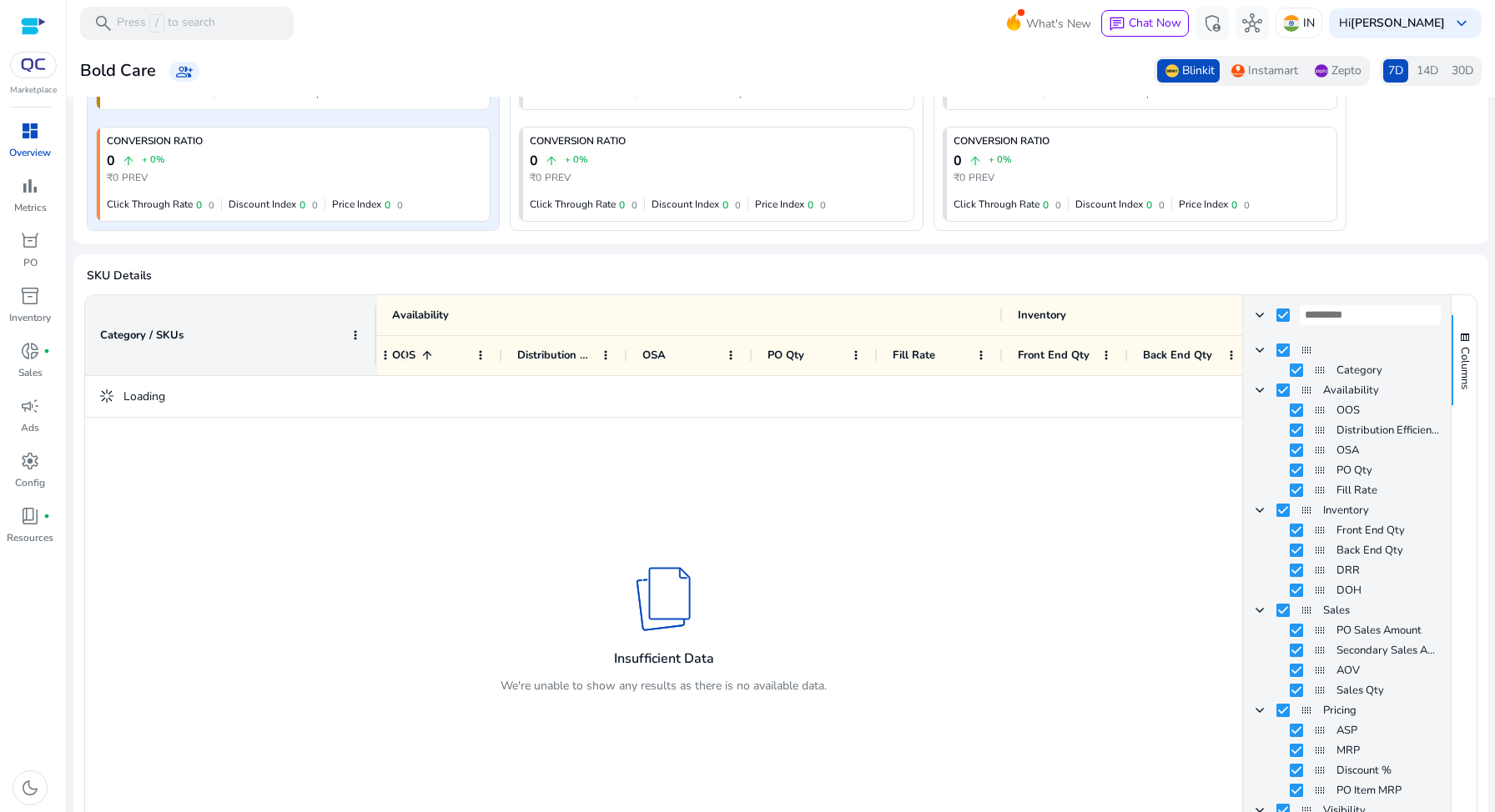
click at [343, 348] on div "DRR DOH Back End Qty Front End Qty 1" at bounding box center [1482, 355] width 2795 height 40
click at [905, 484] on div at bounding box center [664, 609] width 1158 height 466
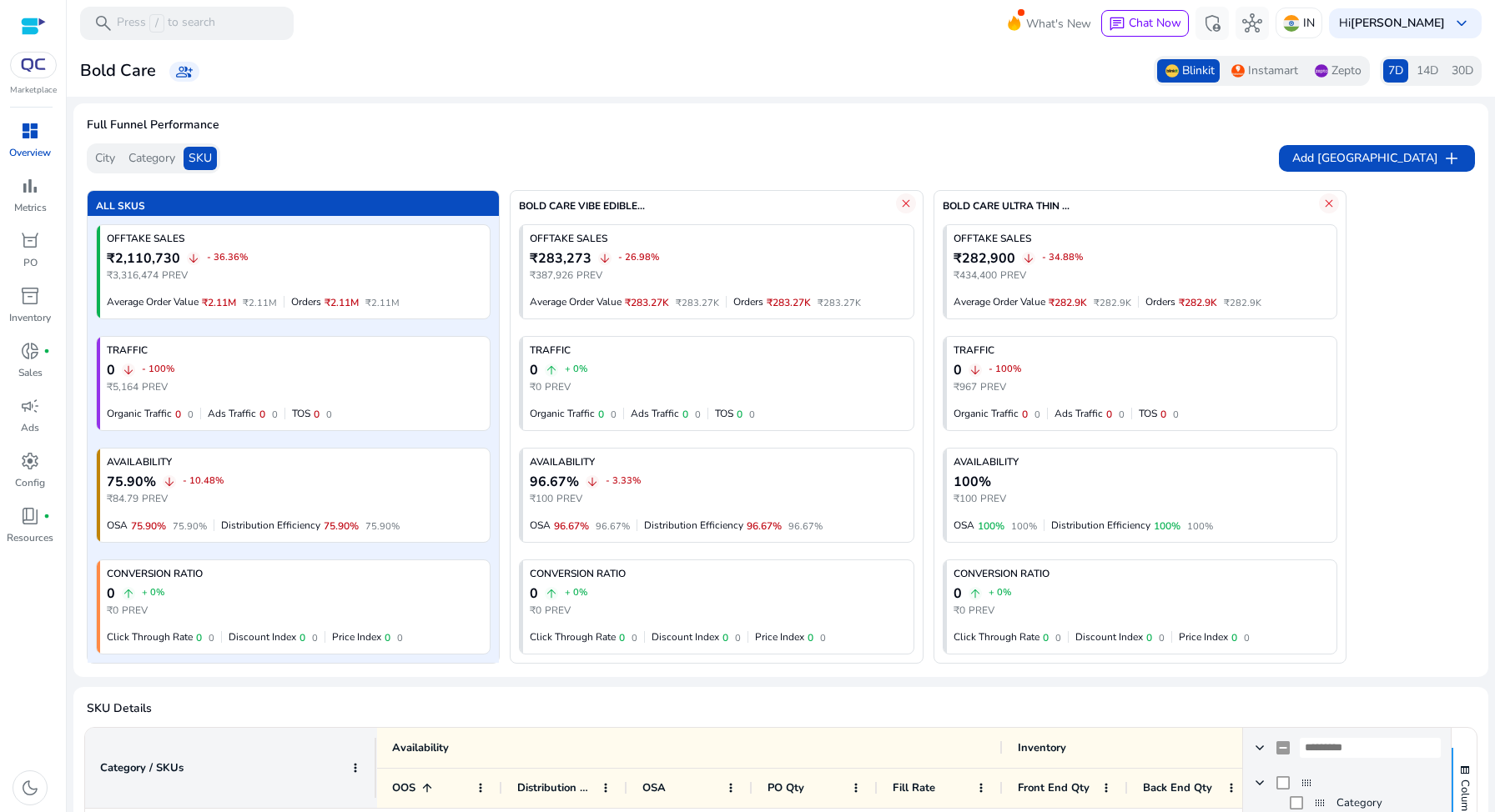
click at [108, 157] on span "City" at bounding box center [105, 158] width 20 height 17
